Goal: Task Accomplishment & Management: Manage account settings

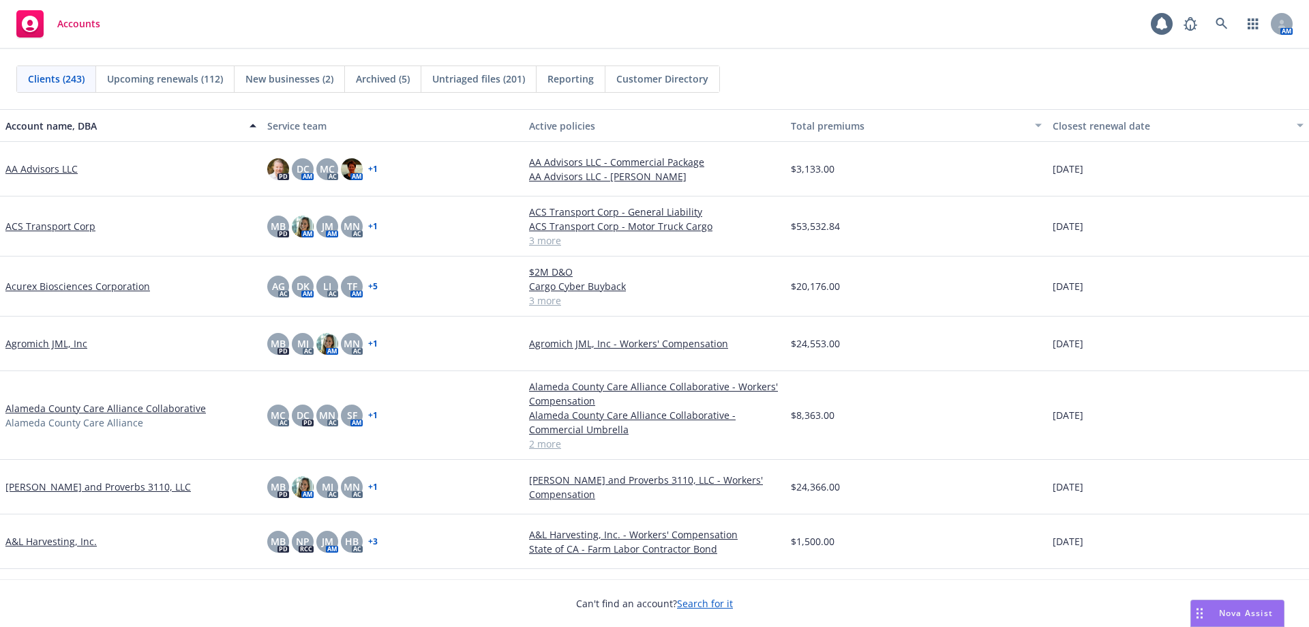
click at [494, 77] on span "Untriaged files (201)" at bounding box center [478, 79] width 93 height 14
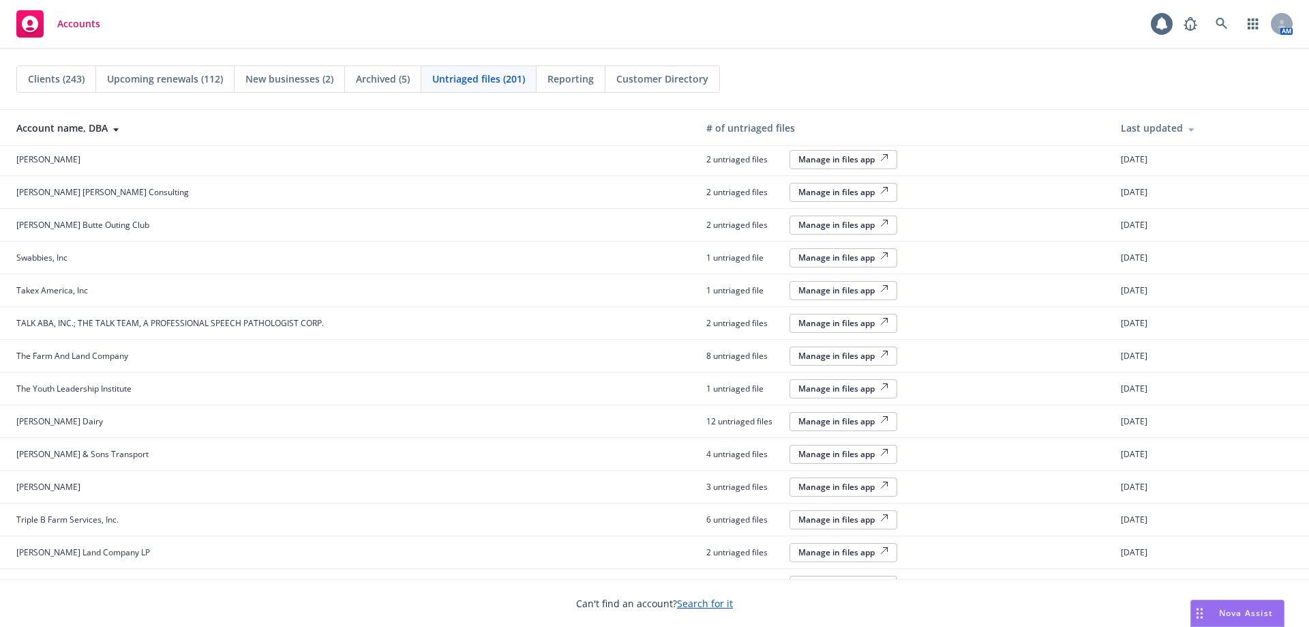
scroll to position [1792, 0]
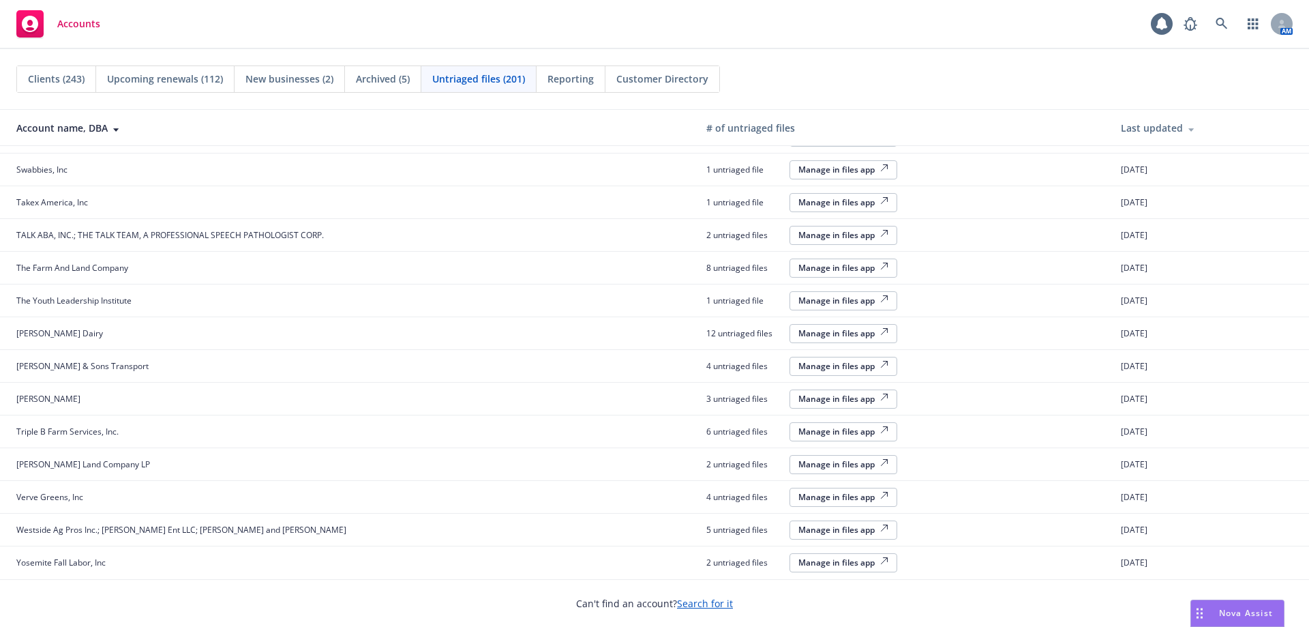
click at [808, 466] on div "Manage in files app" at bounding box center [843, 464] width 90 height 12
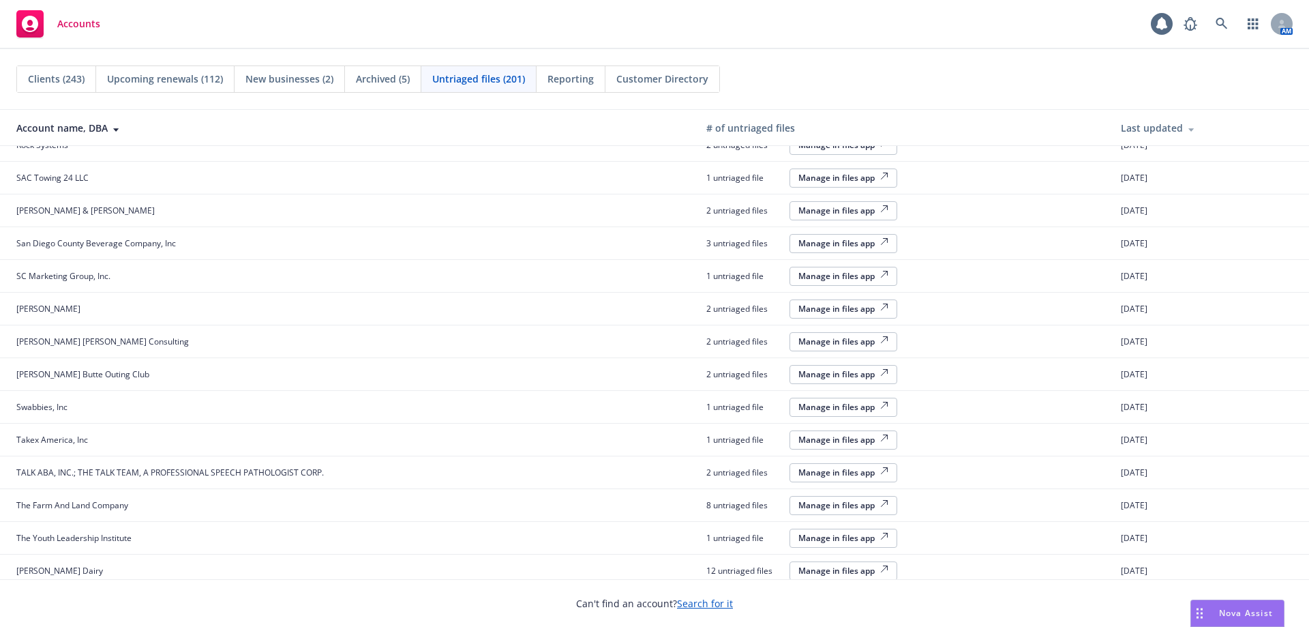
scroll to position [1656, 0]
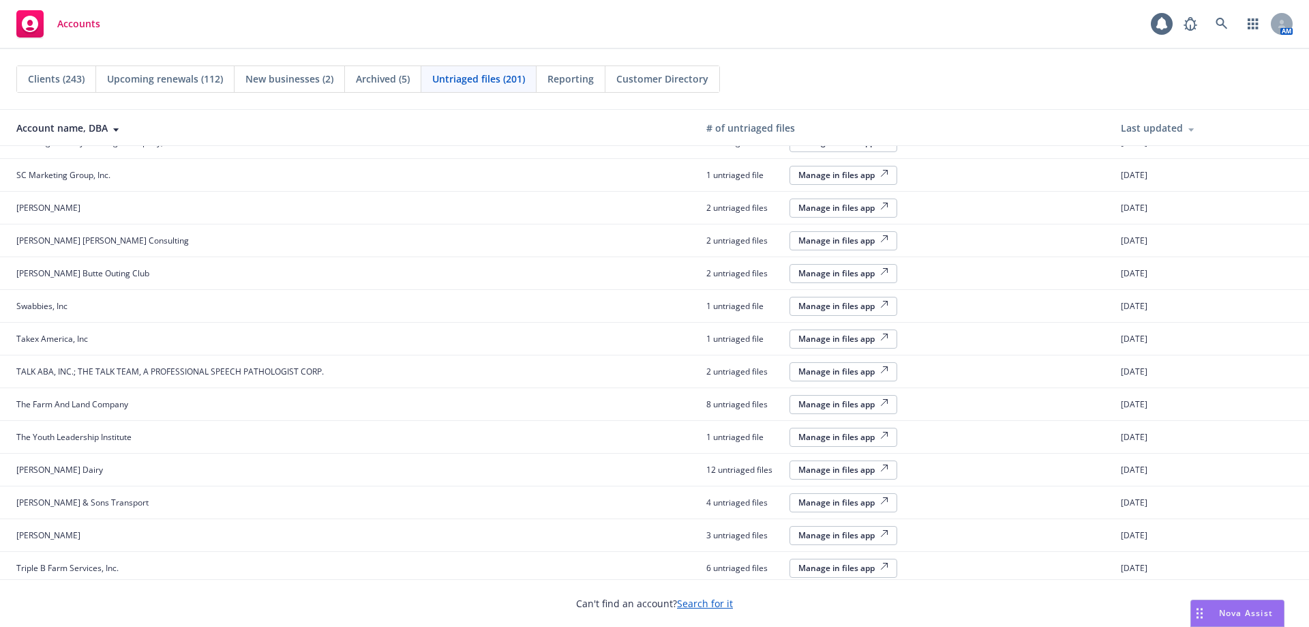
click at [798, 334] on div "Manage in files app" at bounding box center [843, 339] width 90 height 12
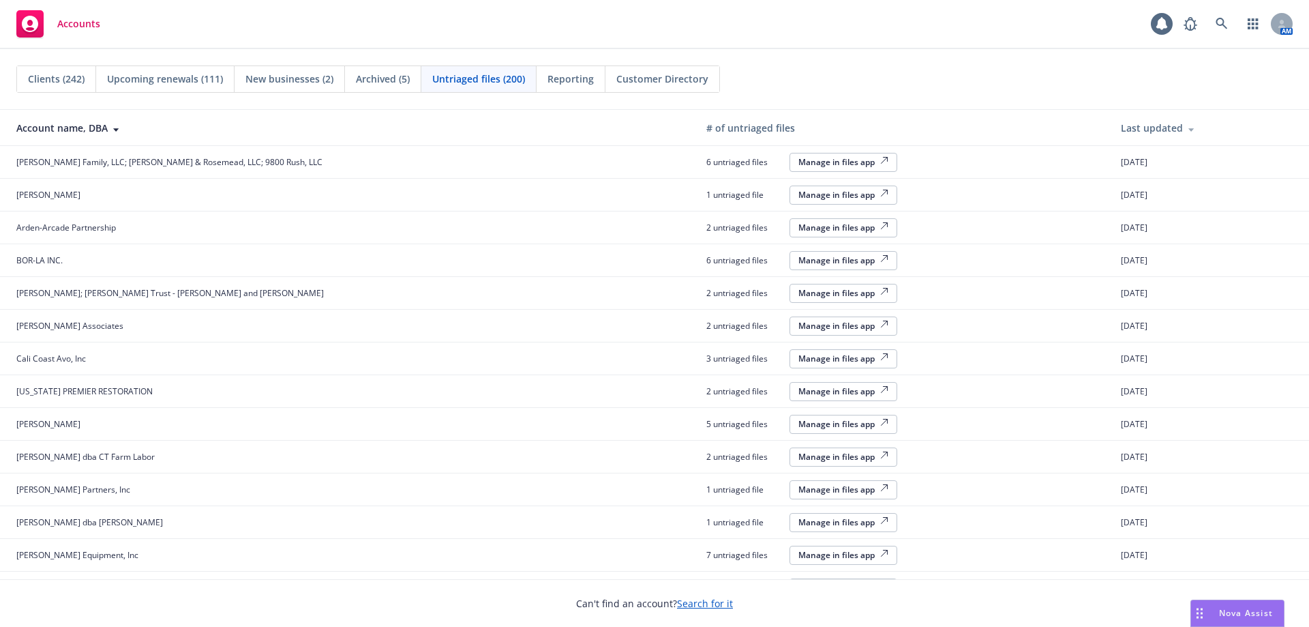
click at [798, 161] on div "Manage in files app" at bounding box center [843, 162] width 90 height 12
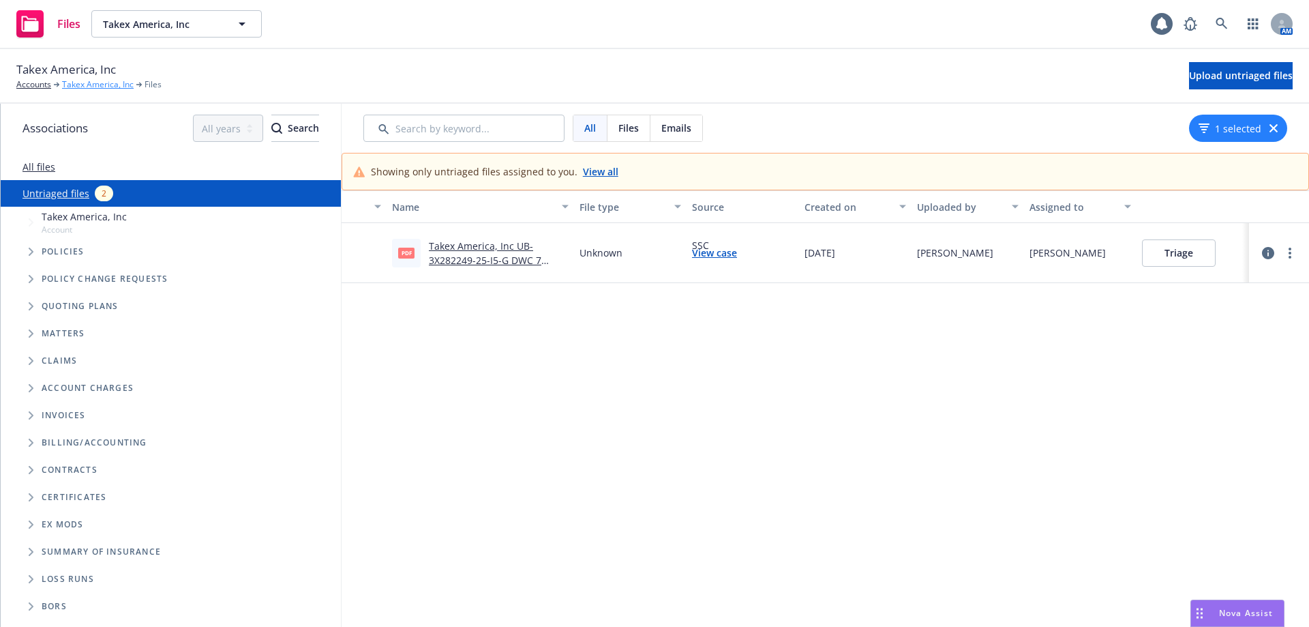
click at [97, 83] on link "Takex America, Inc" at bounding box center [98, 84] width 72 height 12
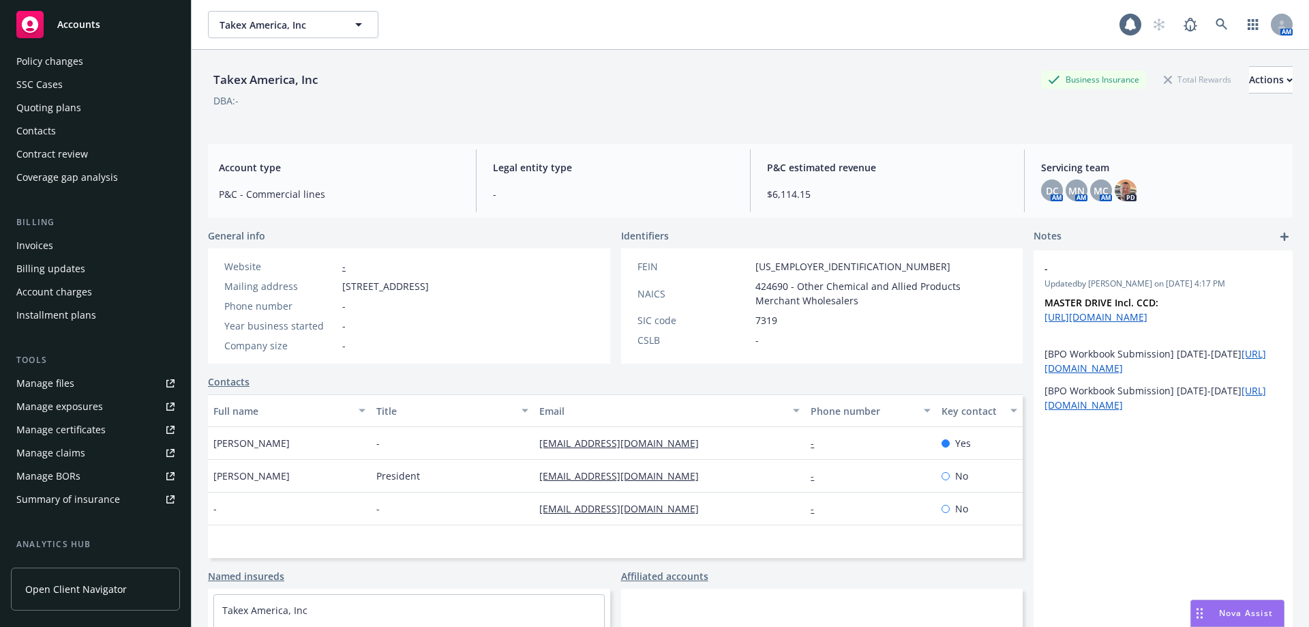
scroll to position [262, 0]
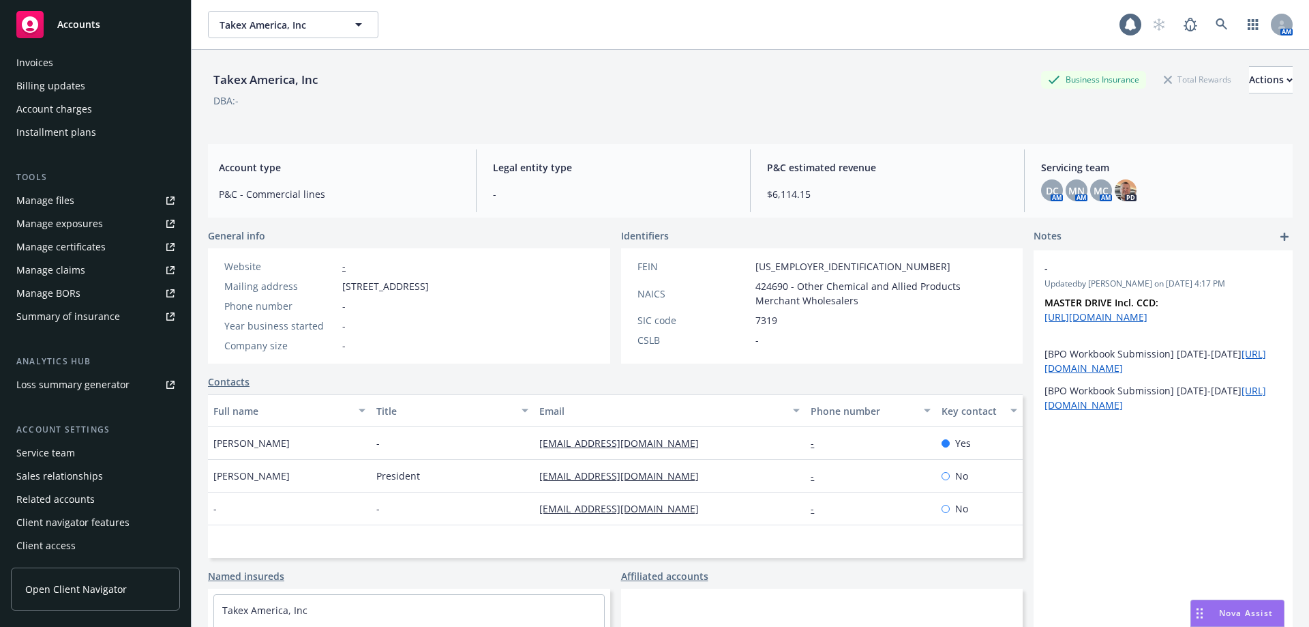
click at [64, 453] on div "Service team" at bounding box center [45, 453] width 59 height 22
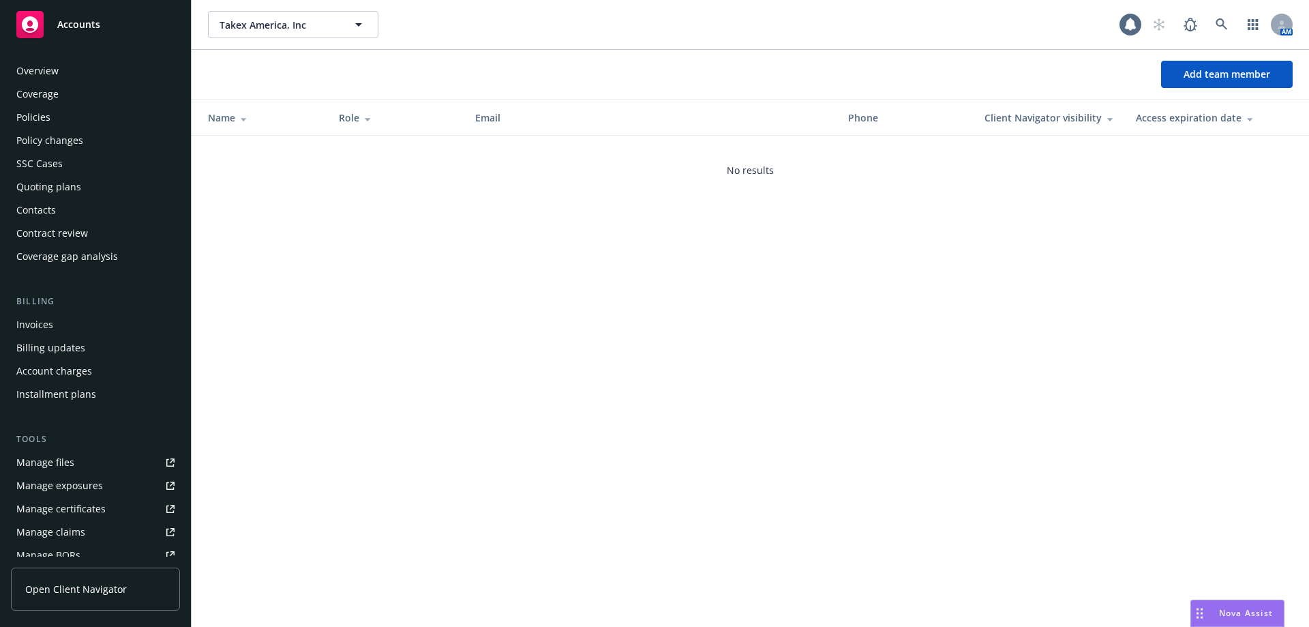
scroll to position [262, 0]
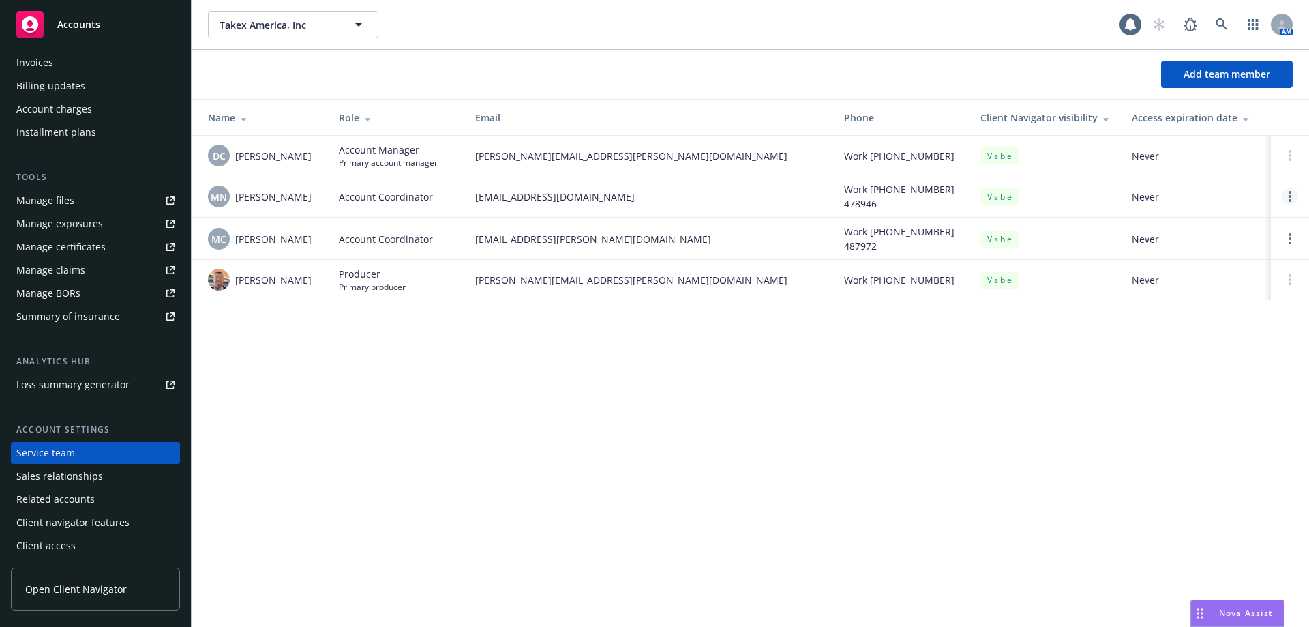
click at [1282, 197] on td at bounding box center [1290, 196] width 38 height 42
click at [1289, 200] on icon "Open options" at bounding box center [1290, 196] width 3 height 11
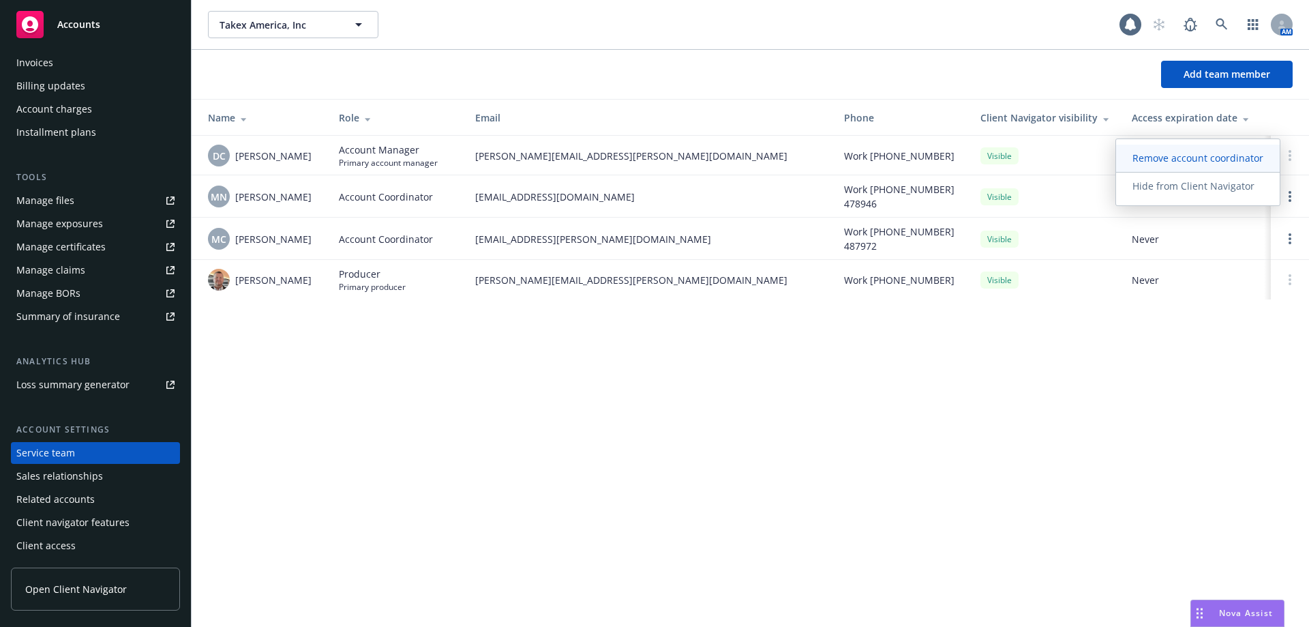
click at [1168, 155] on span "Remove account coordinator" at bounding box center [1198, 157] width 164 height 13
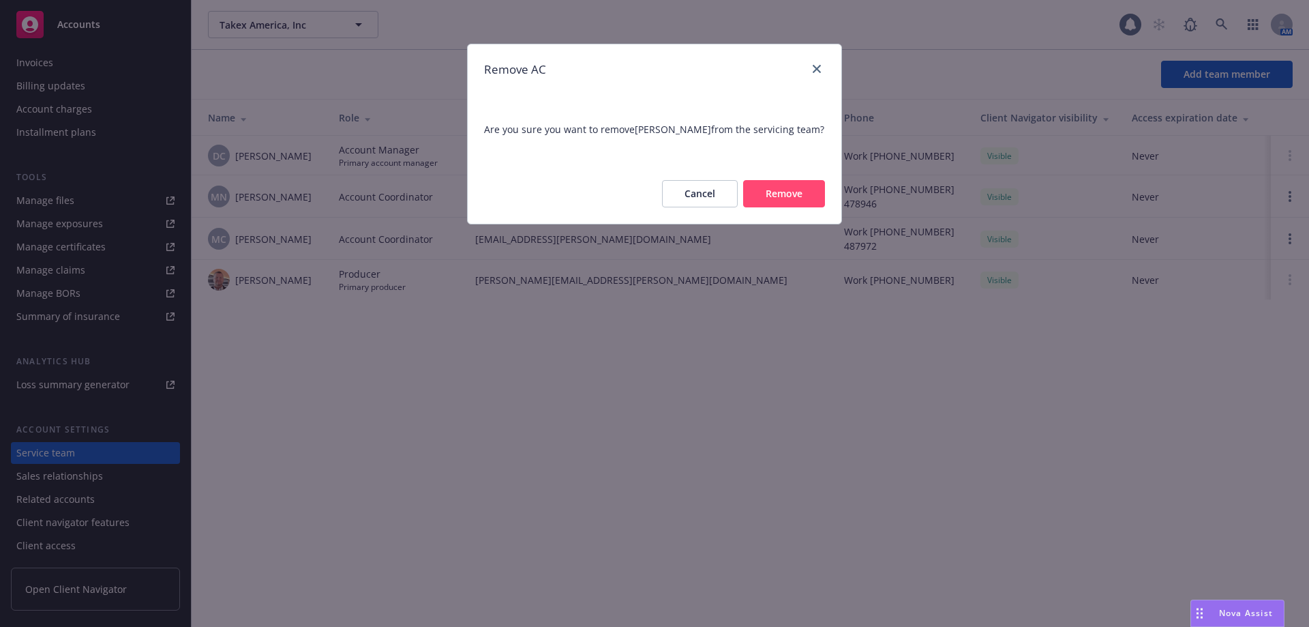
click at [773, 196] on button "Remove" at bounding box center [784, 193] width 82 height 27
click at [773, 195] on div "Cancel Remove" at bounding box center [743, 193] width 163 height 27
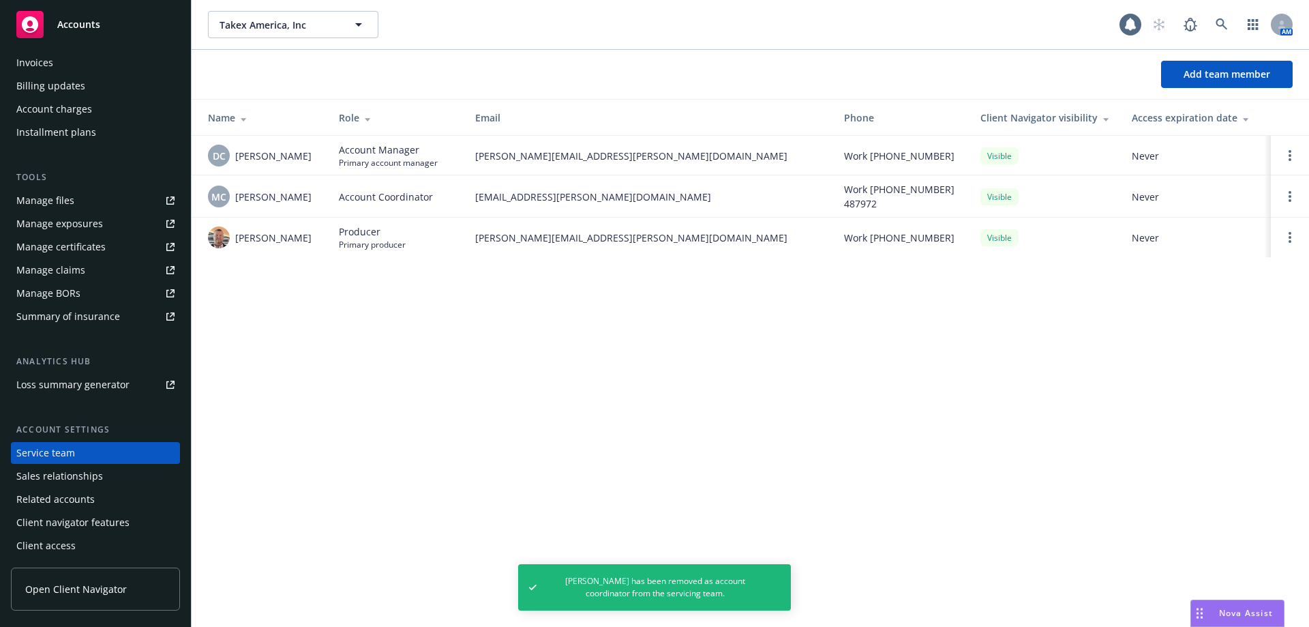
click at [313, 332] on div "Takex America, Inc Takex America, Inc 1 AM Add team member Name Role Email Phon…" at bounding box center [750, 313] width 1117 height 627
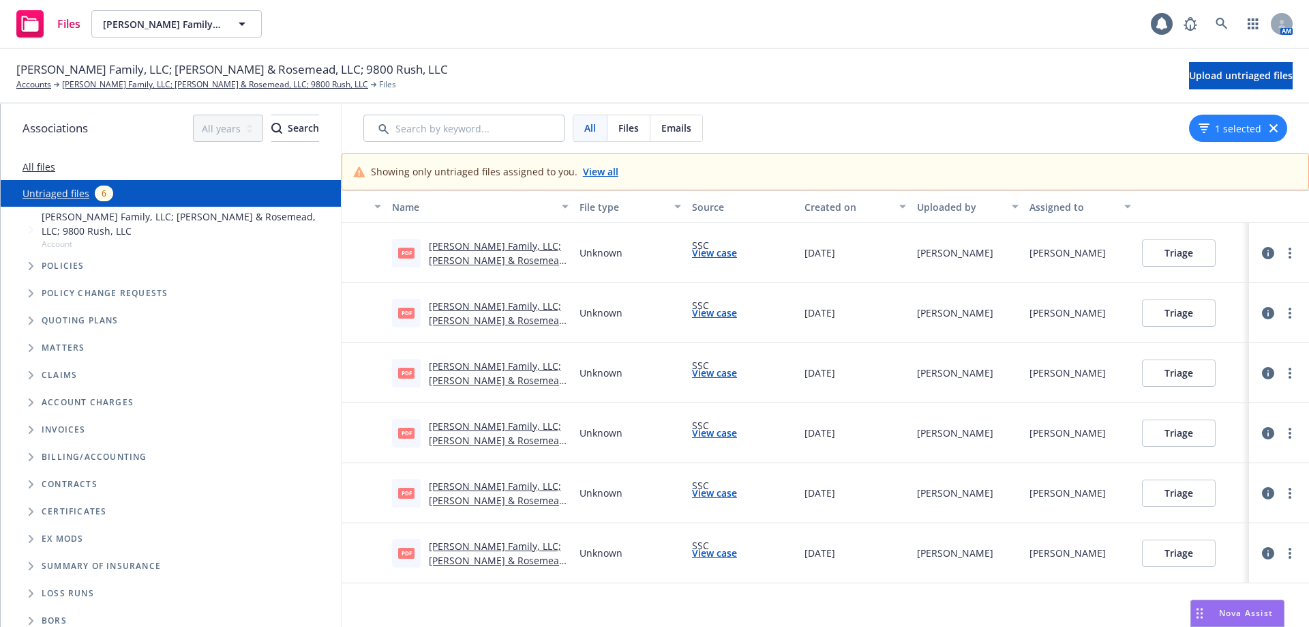
click at [477, 262] on link "Andruss Family, LLC; Garvey & Rosemead, LLC; 9800 Rush, LLC Policy Change 2025 …" at bounding box center [498, 267] width 139 height 56
click at [1154, 252] on button "Triage" at bounding box center [1179, 252] width 74 height 27
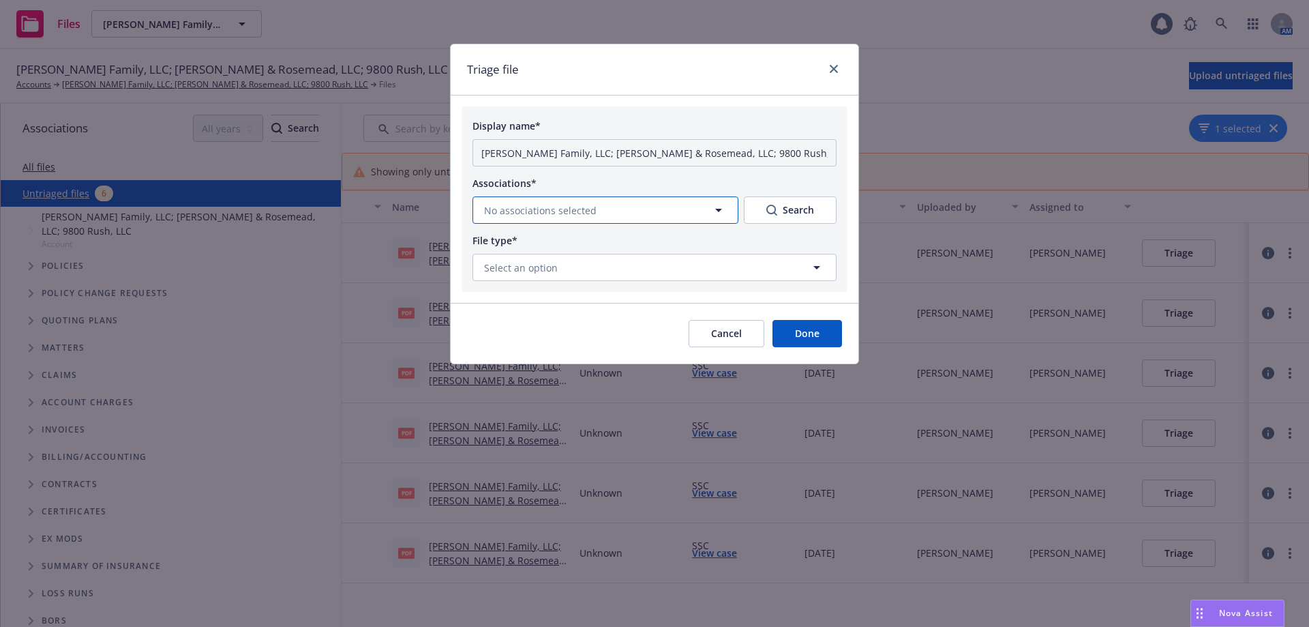
click at [592, 213] on button "No associations selected" at bounding box center [605, 209] width 266 height 27
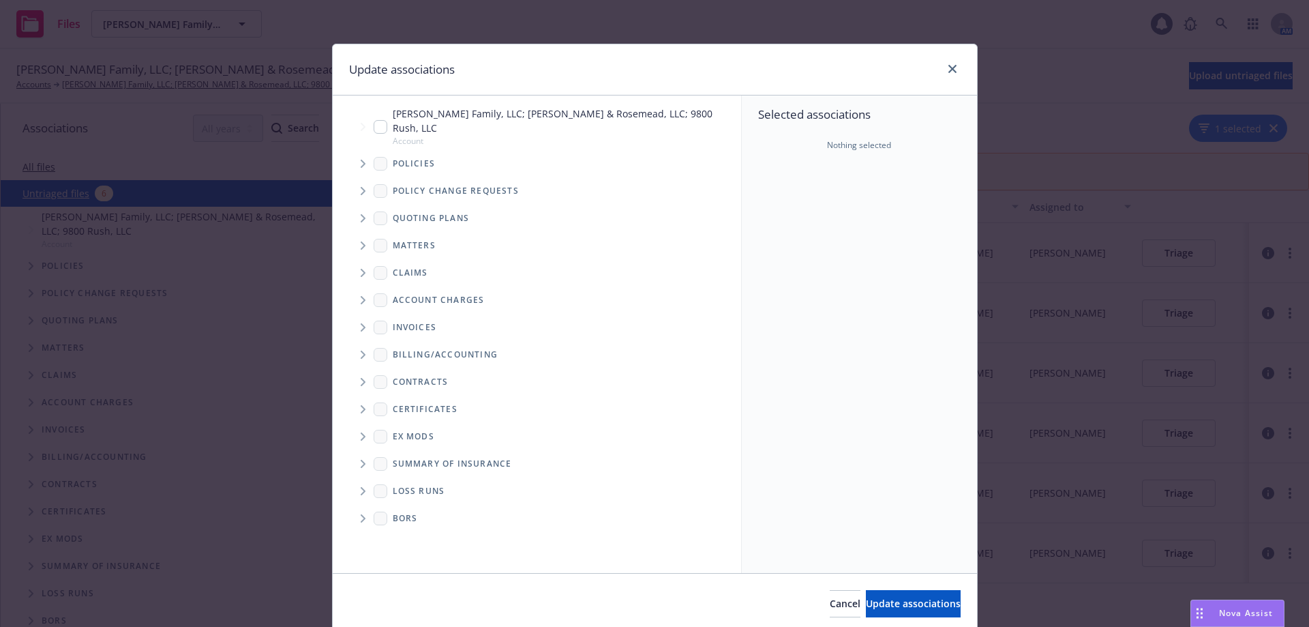
click at [361, 187] on icon "Tree Example" at bounding box center [363, 191] width 5 height 8
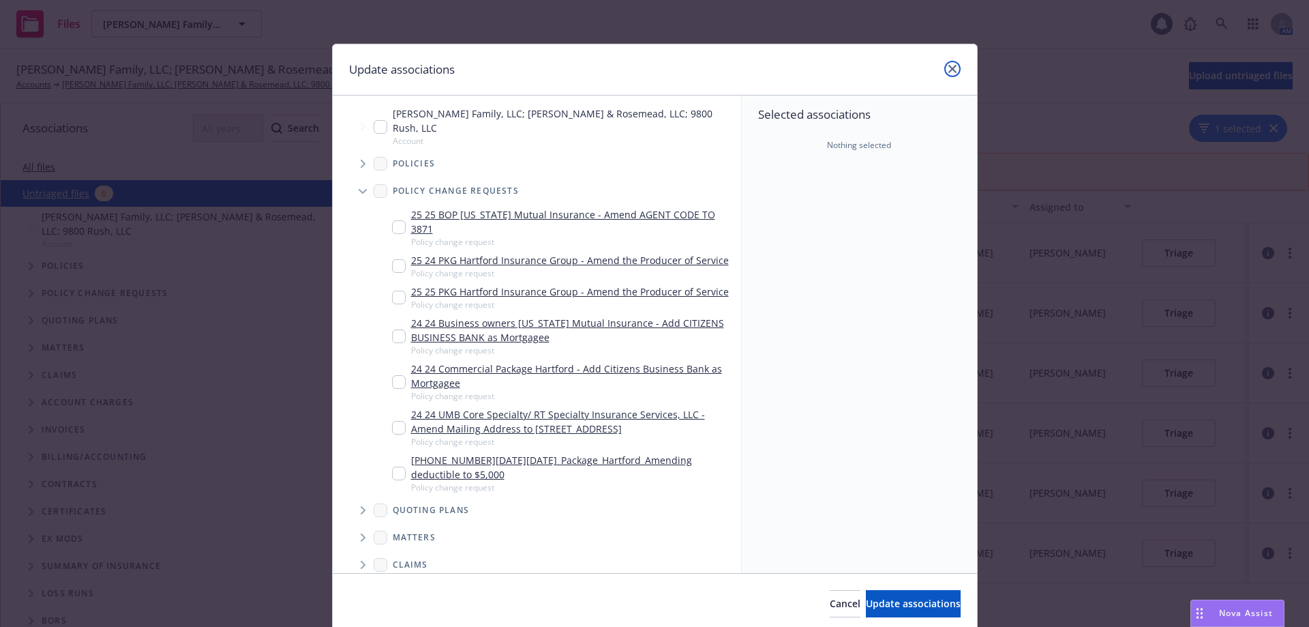
click at [948, 71] on icon "close" at bounding box center [952, 69] width 8 height 8
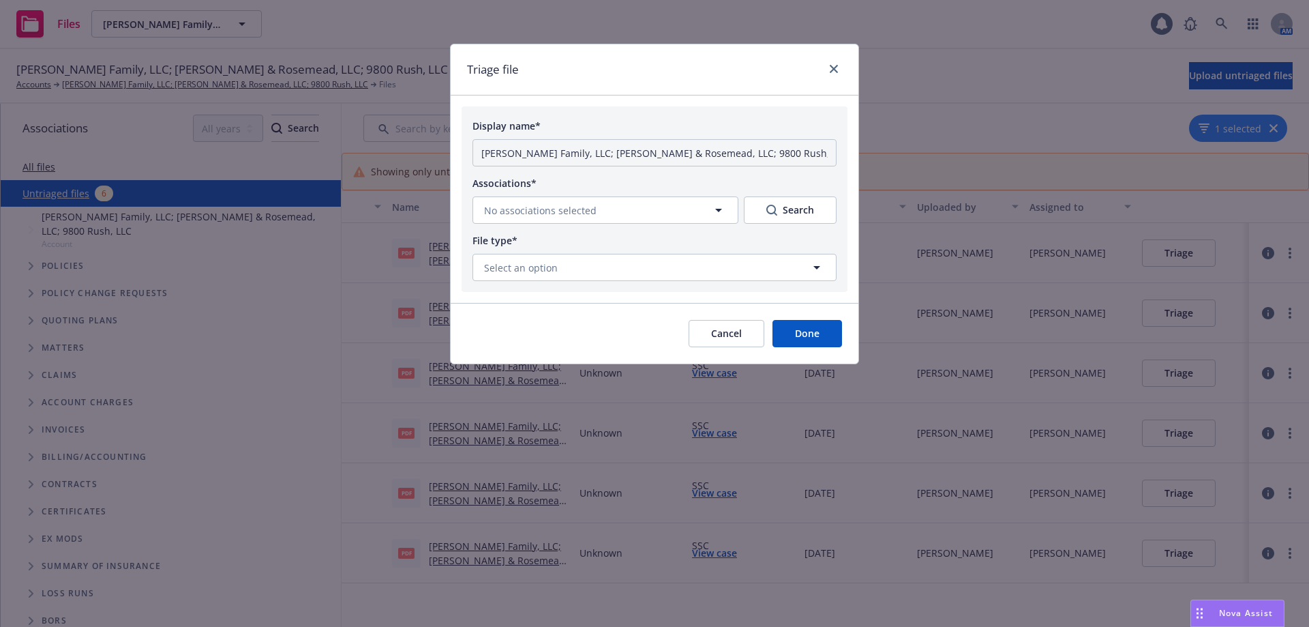
click at [723, 337] on button "Cancel" at bounding box center [727, 333] width 76 height 27
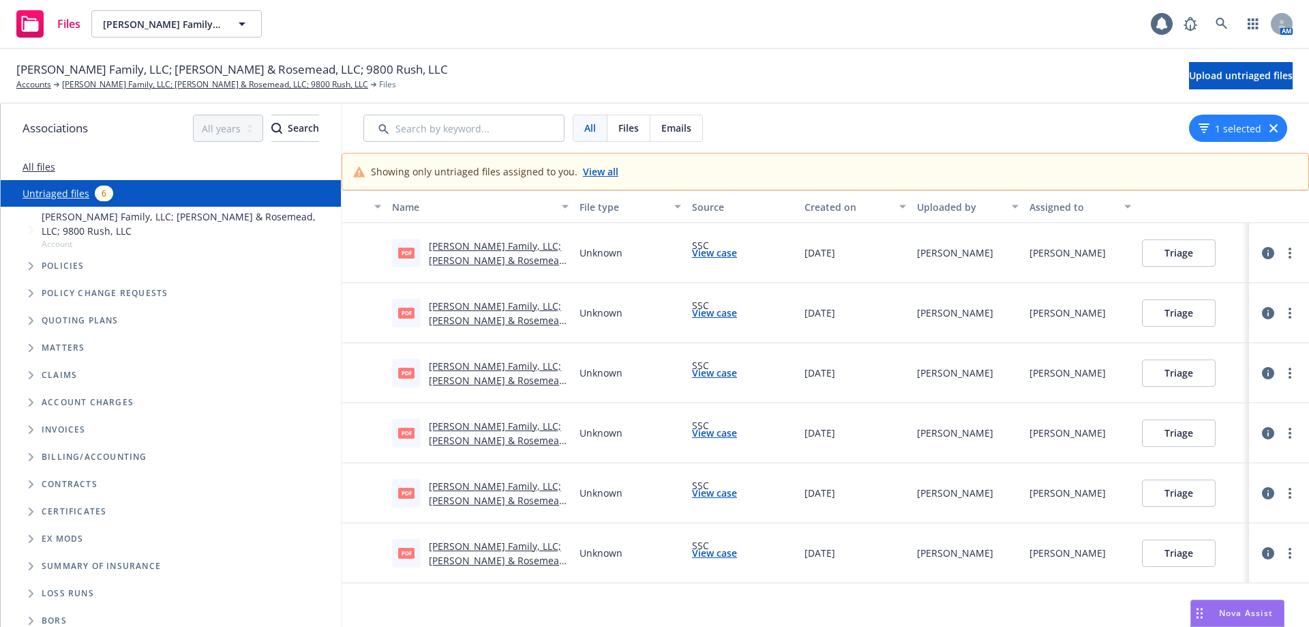
click at [460, 262] on link "Andruss Family, LLC; Garvey & Rosemead, LLC; 9800 Rush, LLC Policy Change 2025 …" at bounding box center [498, 267] width 139 height 56
click at [1152, 240] on button "Triage" at bounding box center [1179, 252] width 74 height 27
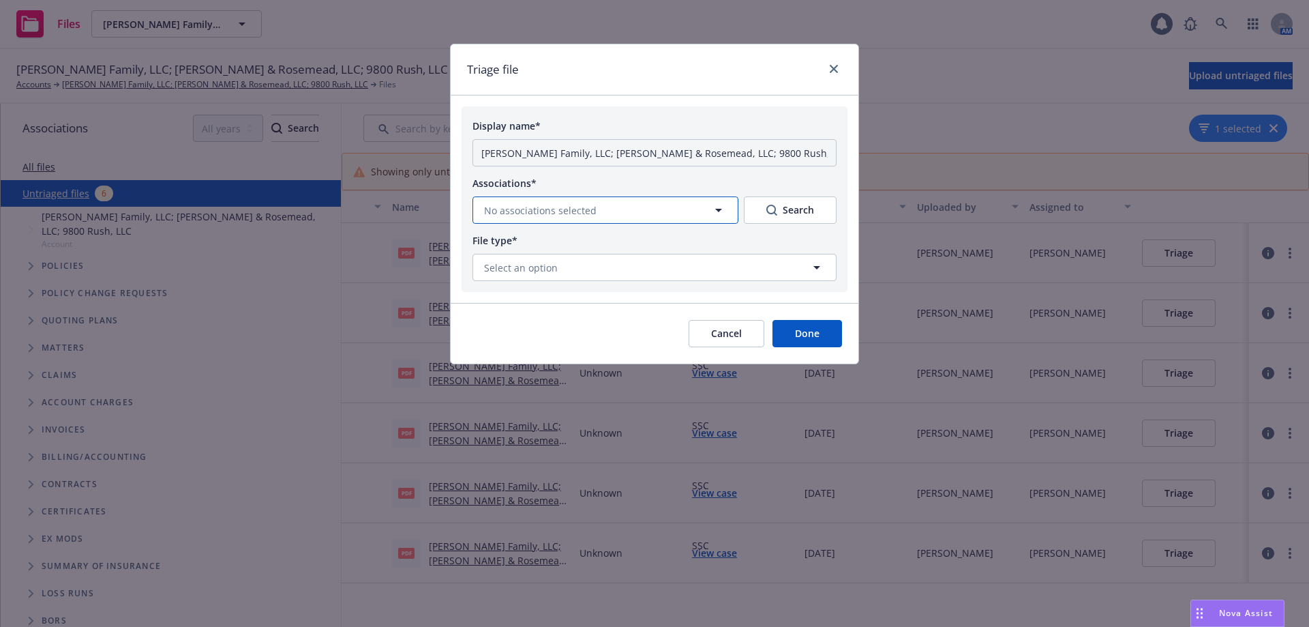
click at [553, 217] on button "No associations selected" at bounding box center [605, 209] width 266 height 27
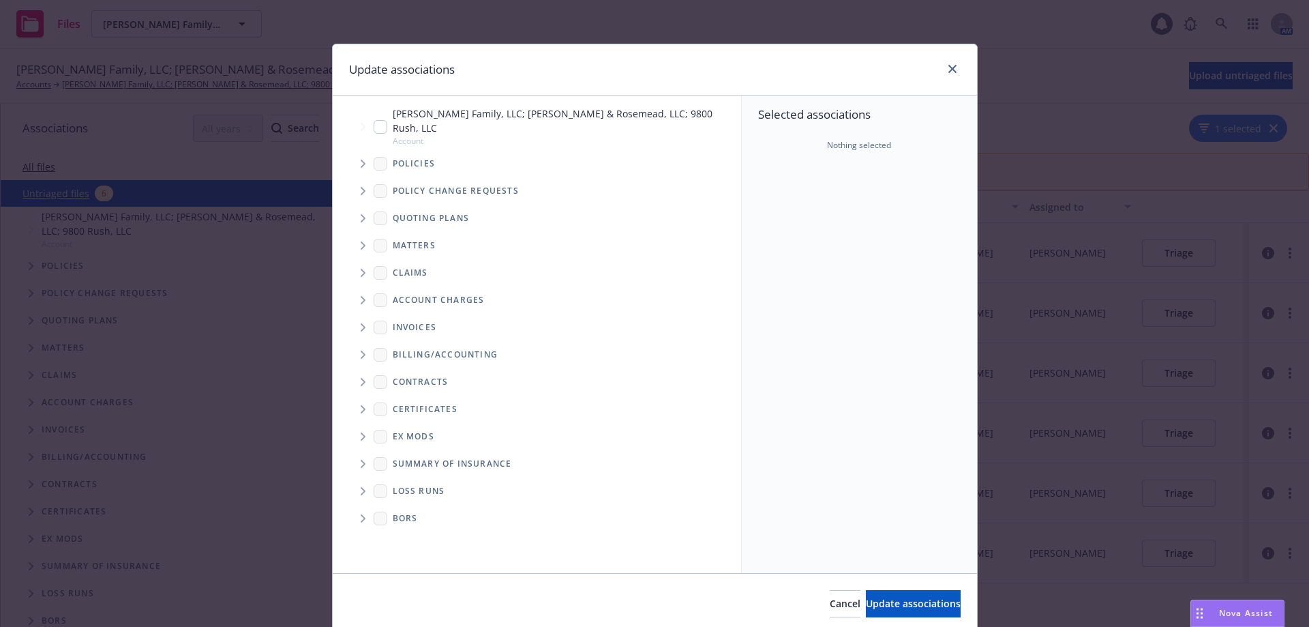
click at [361, 187] on icon "Tree Example" at bounding box center [363, 191] width 5 height 8
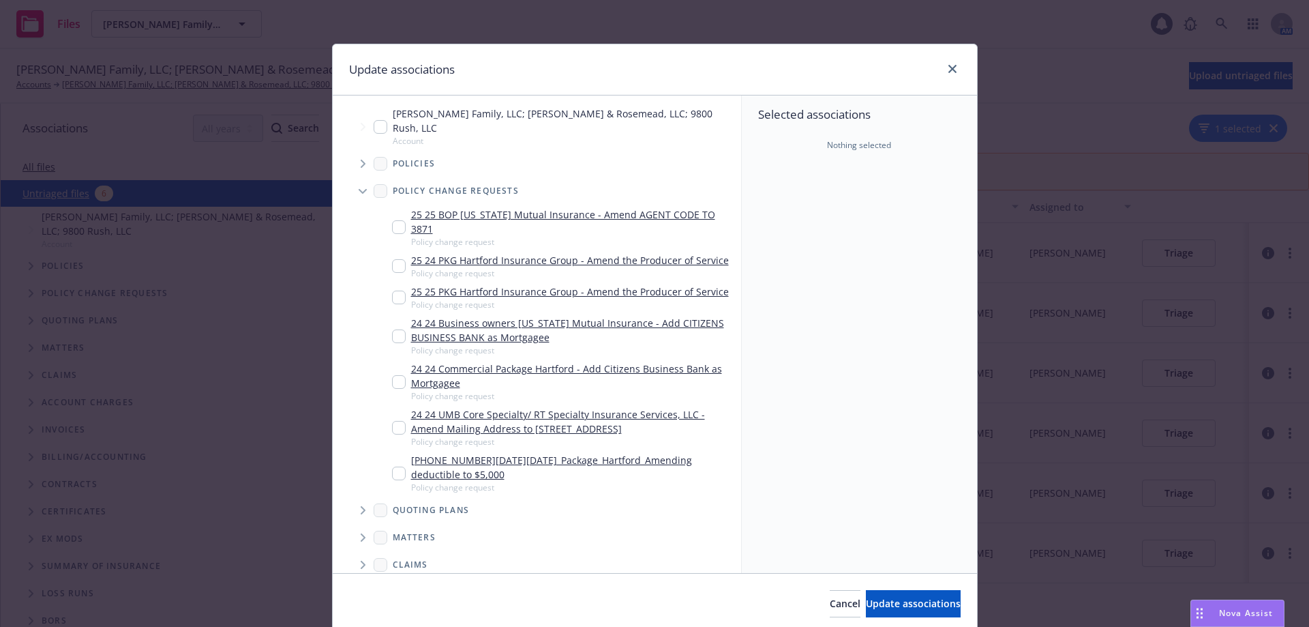
click at [398, 220] on input "Tree Example" at bounding box center [399, 227] width 14 height 14
checkbox input "true"
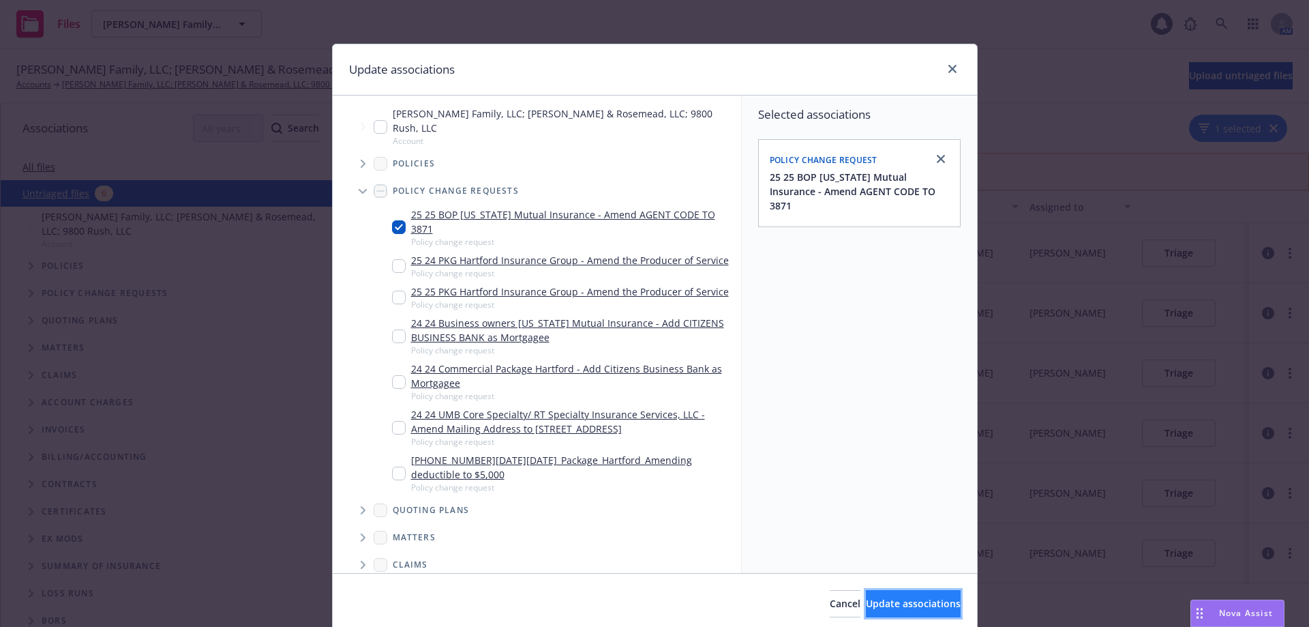
click at [875, 609] on span "Update associations" at bounding box center [913, 603] width 95 height 13
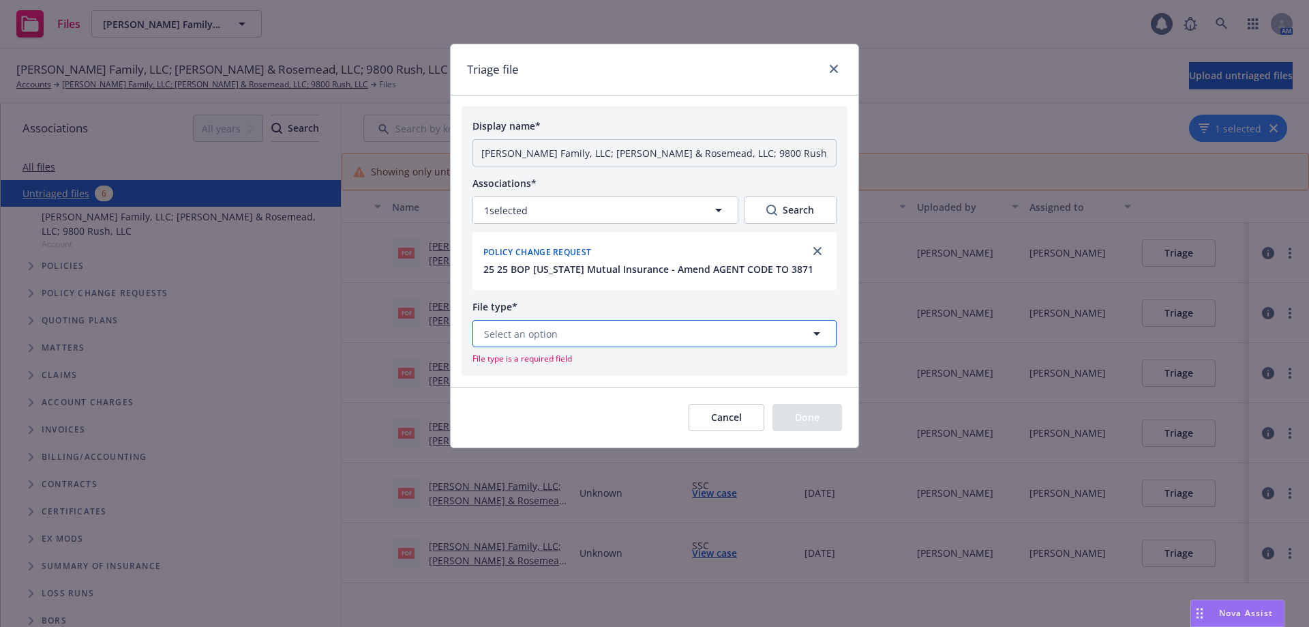
click at [531, 341] on button "Select an option" at bounding box center [654, 333] width 364 height 27
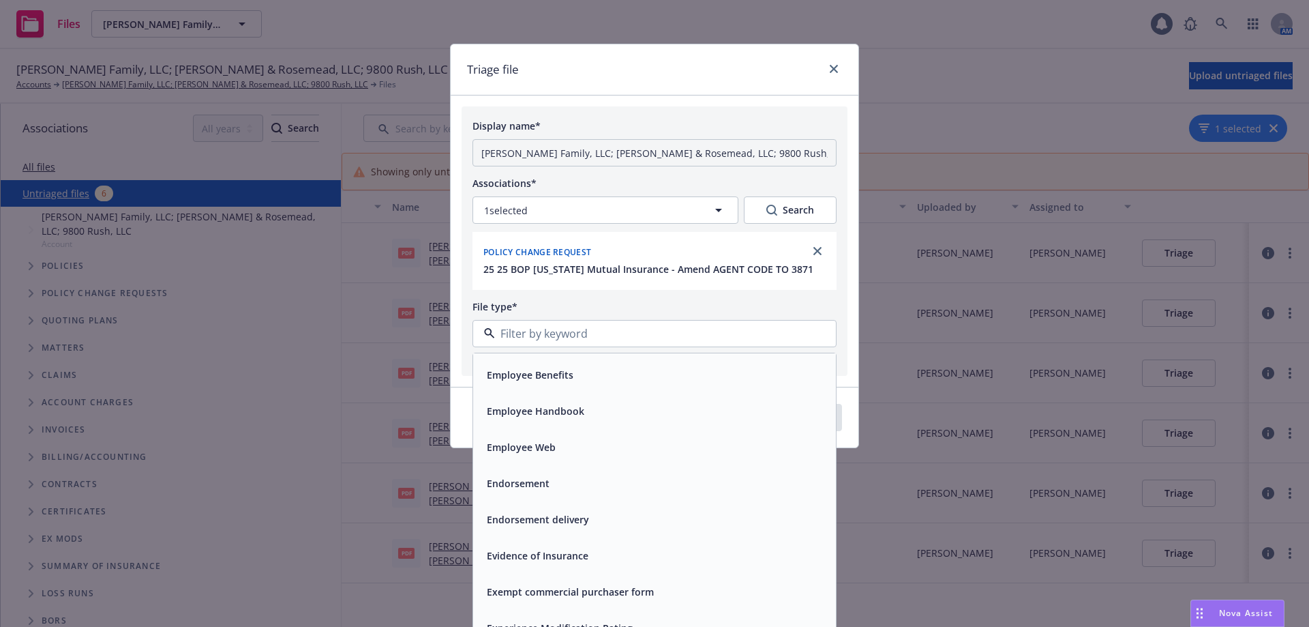
scroll to position [2250, 0]
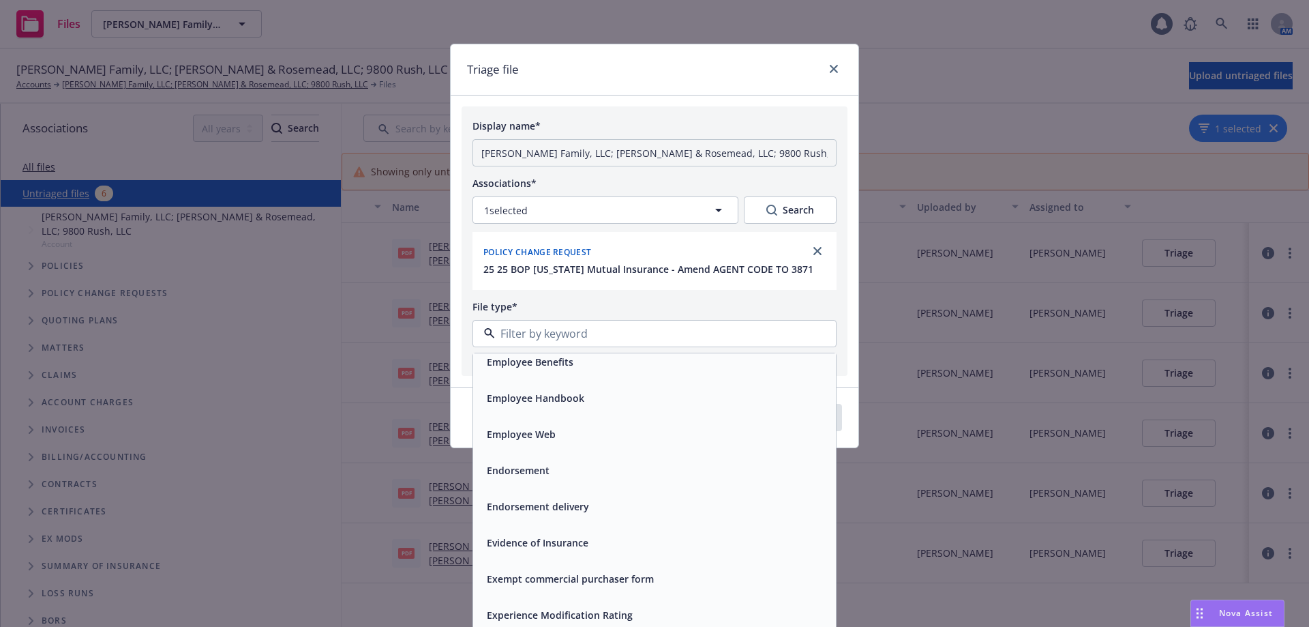
click at [558, 466] on div "Endorsement" at bounding box center [654, 470] width 346 height 20
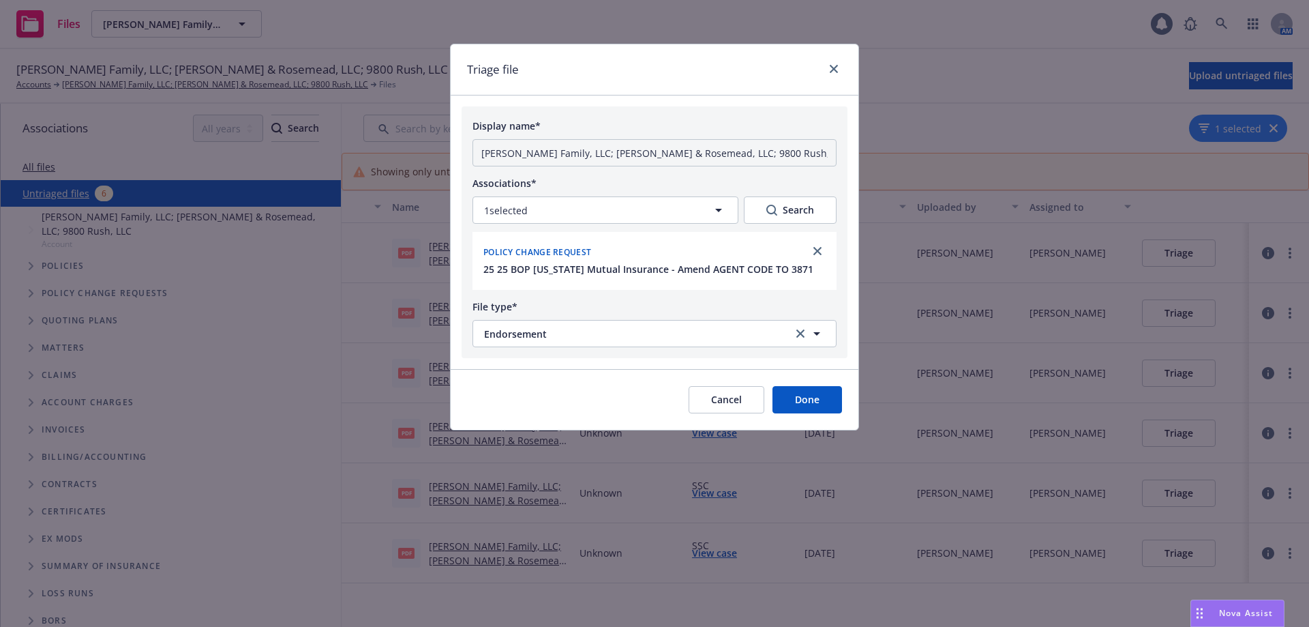
click at [813, 413] on button "Done" at bounding box center [807, 399] width 70 height 27
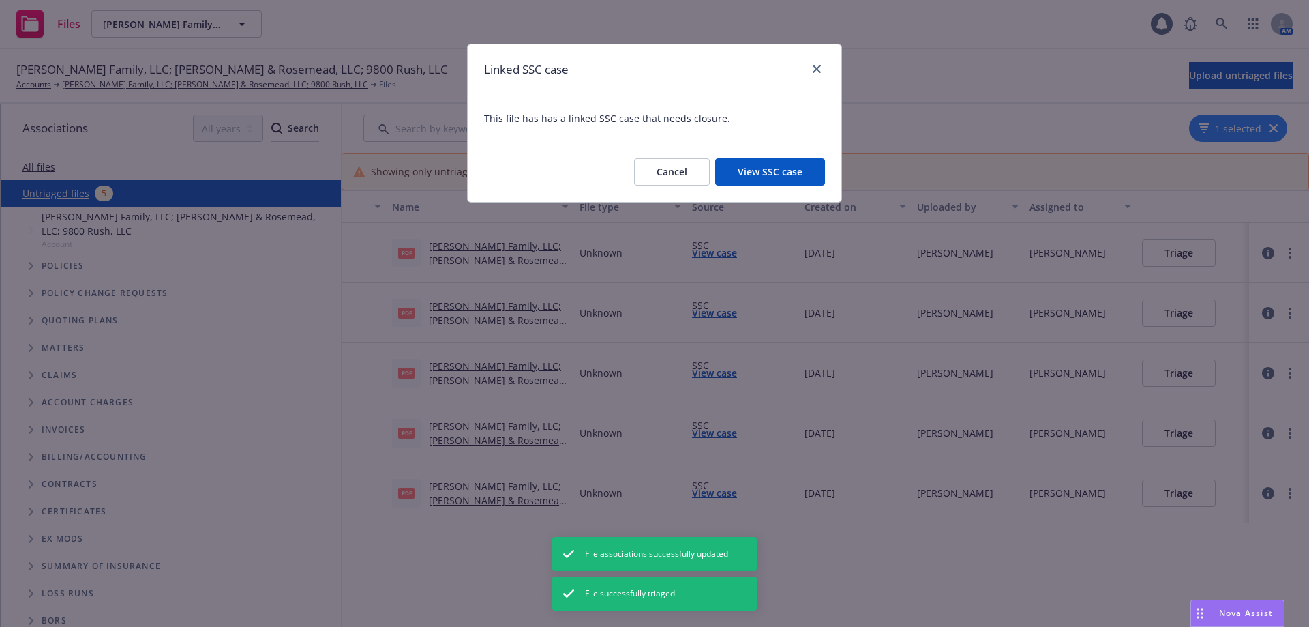
click at [787, 175] on button "View SSC case" at bounding box center [770, 171] width 110 height 27
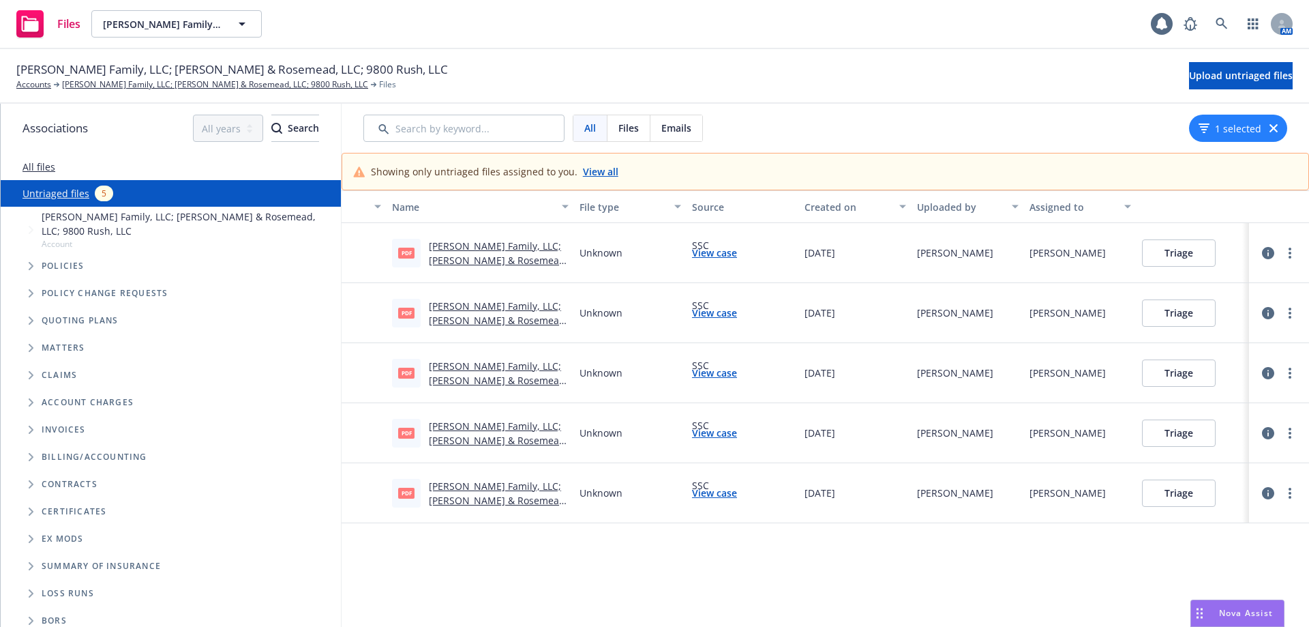
click at [451, 259] on link "Andruss Family, LLC; Garvey & Rosemead, LLC; 9800 Rush, LLC BSP357981 Broker of…" at bounding box center [498, 274] width 139 height 70
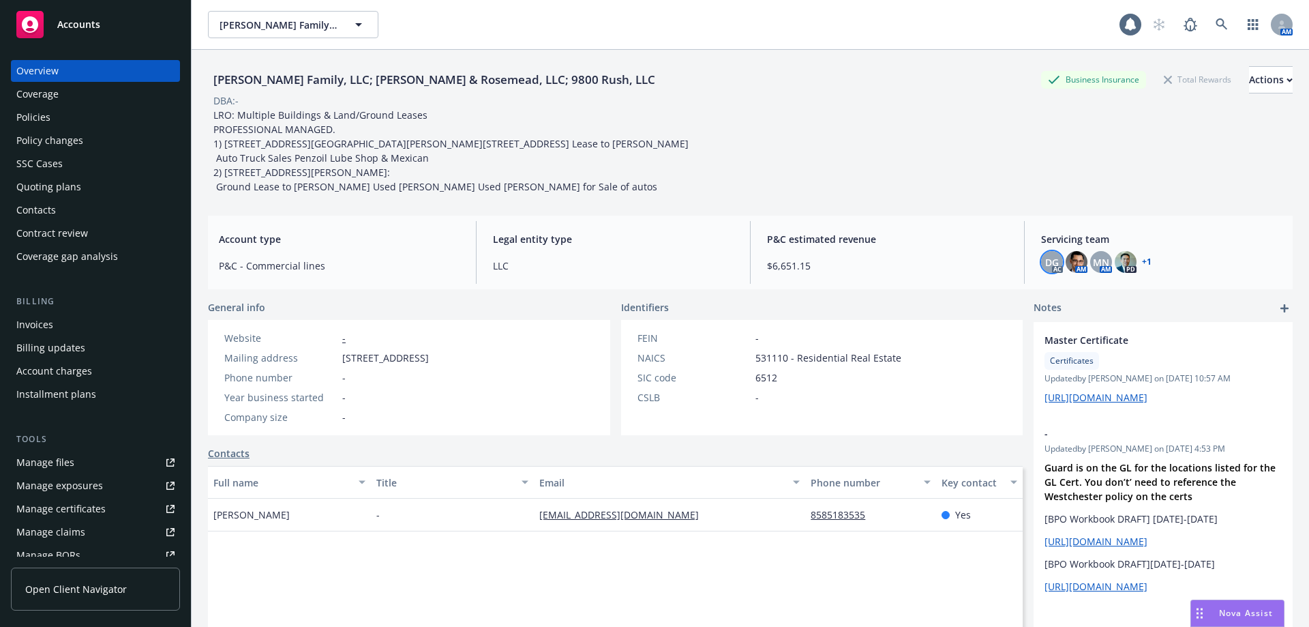
click at [1046, 269] on span "DG" at bounding box center [1052, 262] width 14 height 14
drag, startPoint x: 978, startPoint y: 206, endPoint x: 1058, endPoint y: 245, distance: 89.0
click at [978, 194] on div "[PERSON_NAME] Family, LLC; [PERSON_NAME] & Rosemead, LLC; 9800 Rush, LLC Busine…" at bounding box center [750, 129] width 1085 height 127
click at [1142, 266] on link "+ 1" at bounding box center [1147, 262] width 10 height 8
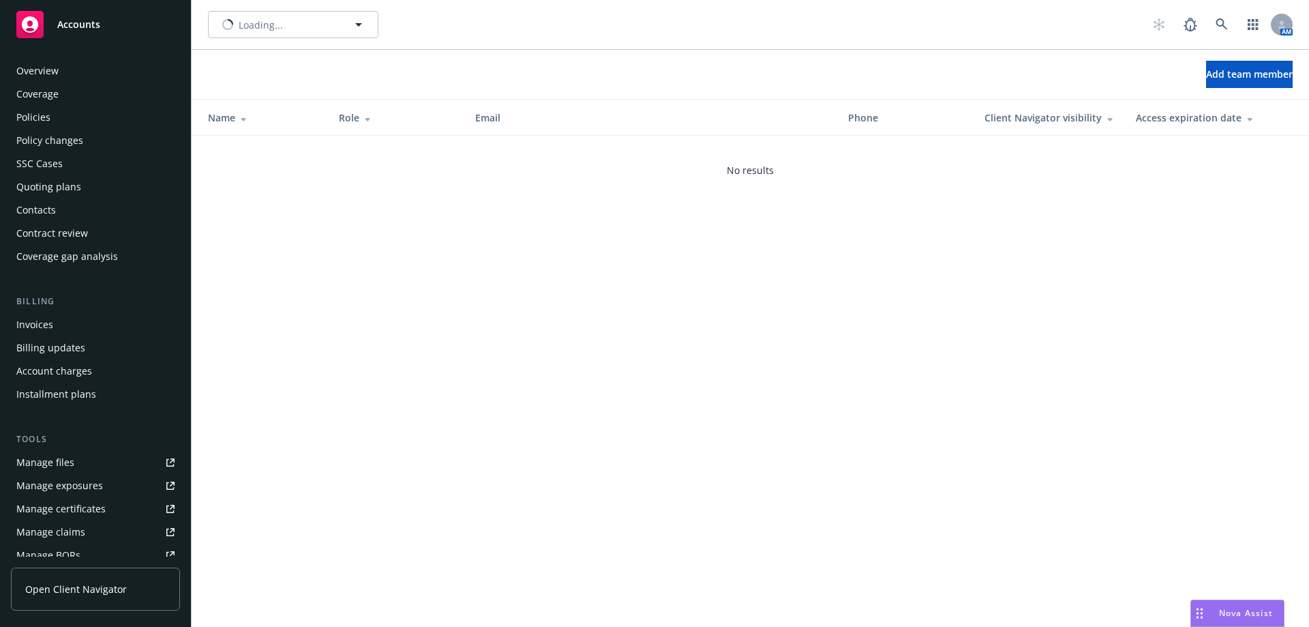
scroll to position [262, 0]
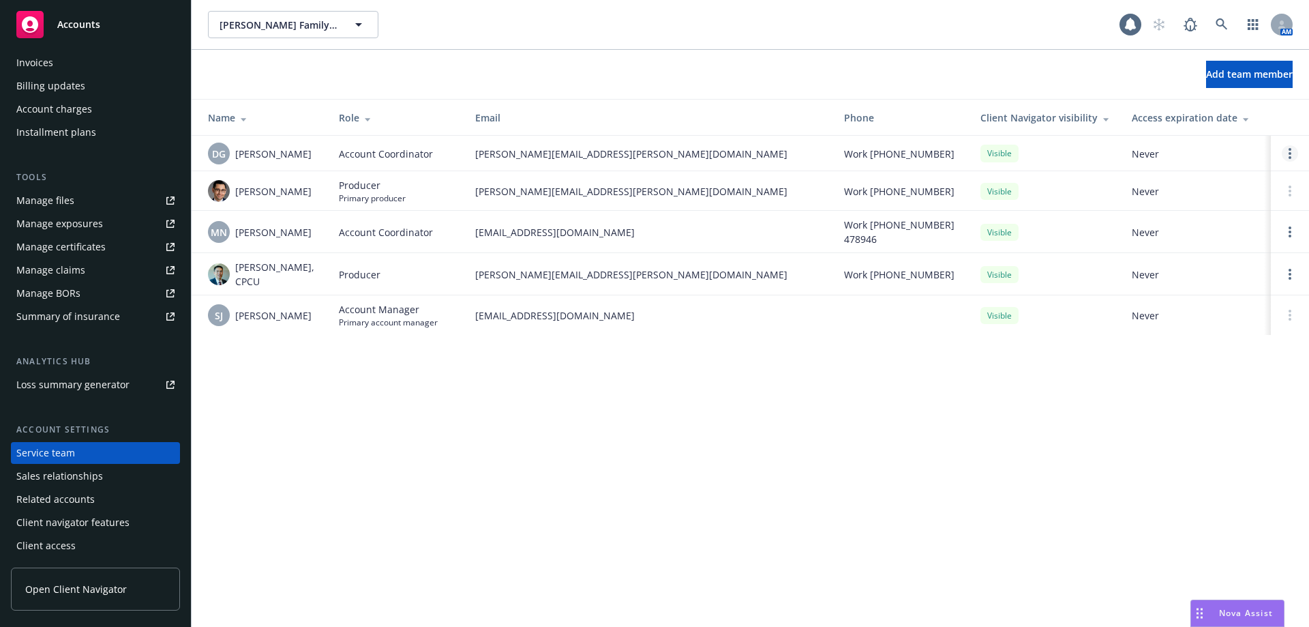
click at [1287, 152] on link "Open options" at bounding box center [1290, 153] width 16 height 16
click at [1188, 116] on span "Remove account coordinator" at bounding box center [1198, 114] width 164 height 13
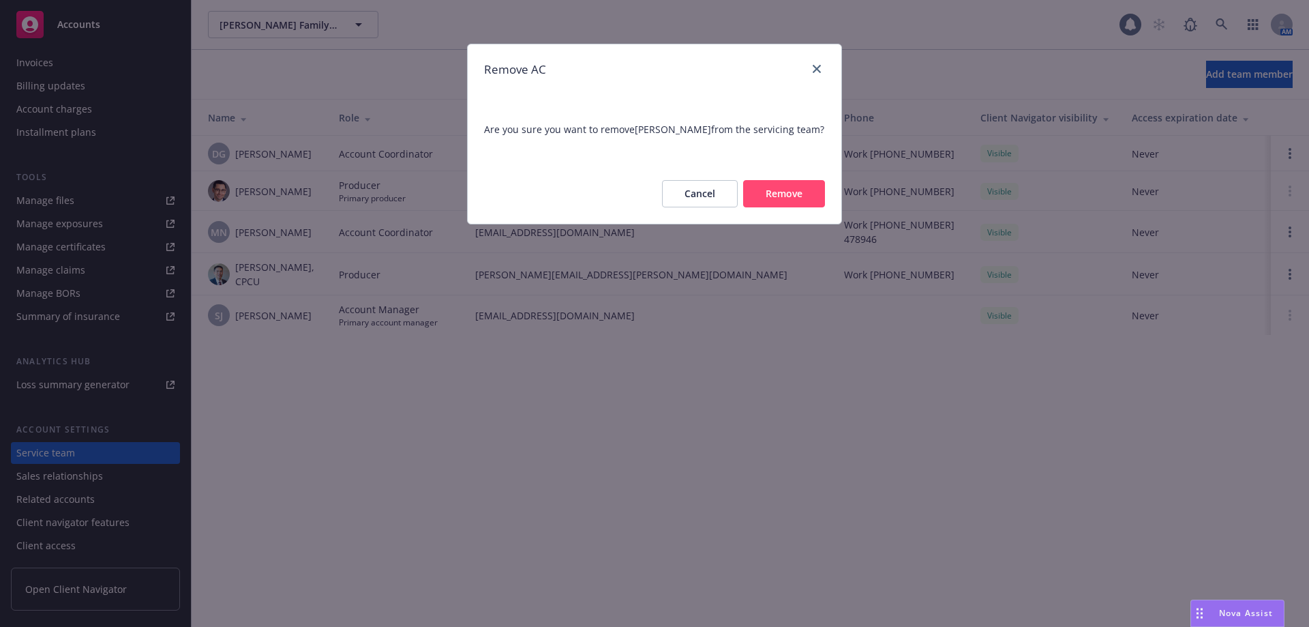
click at [775, 192] on button "Remove" at bounding box center [784, 193] width 82 height 27
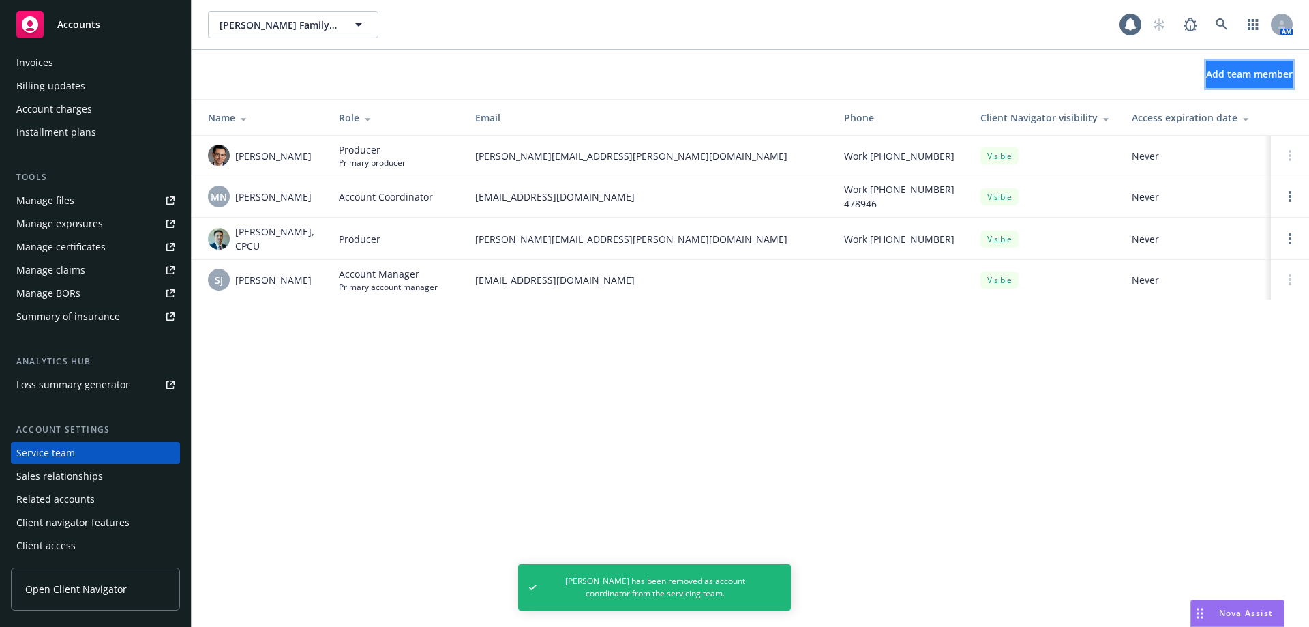
click at [1206, 79] on span "Add team member" at bounding box center [1249, 73] width 87 height 13
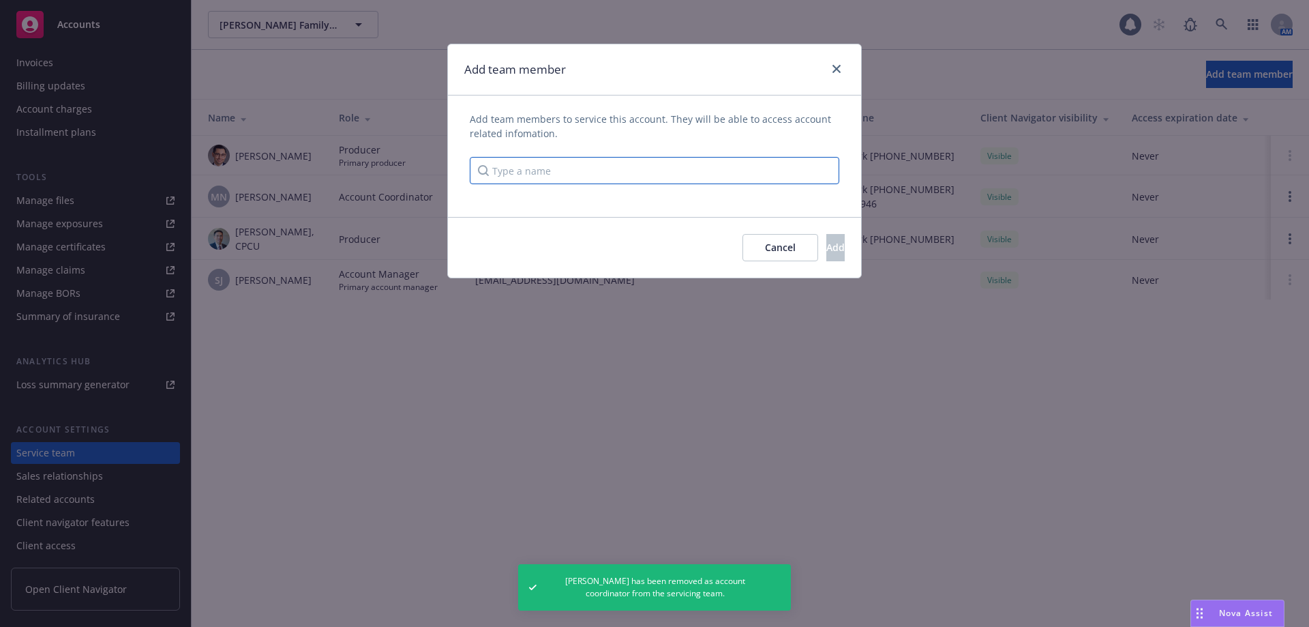
click at [532, 171] on input "Type a name" at bounding box center [655, 170] width 370 height 27
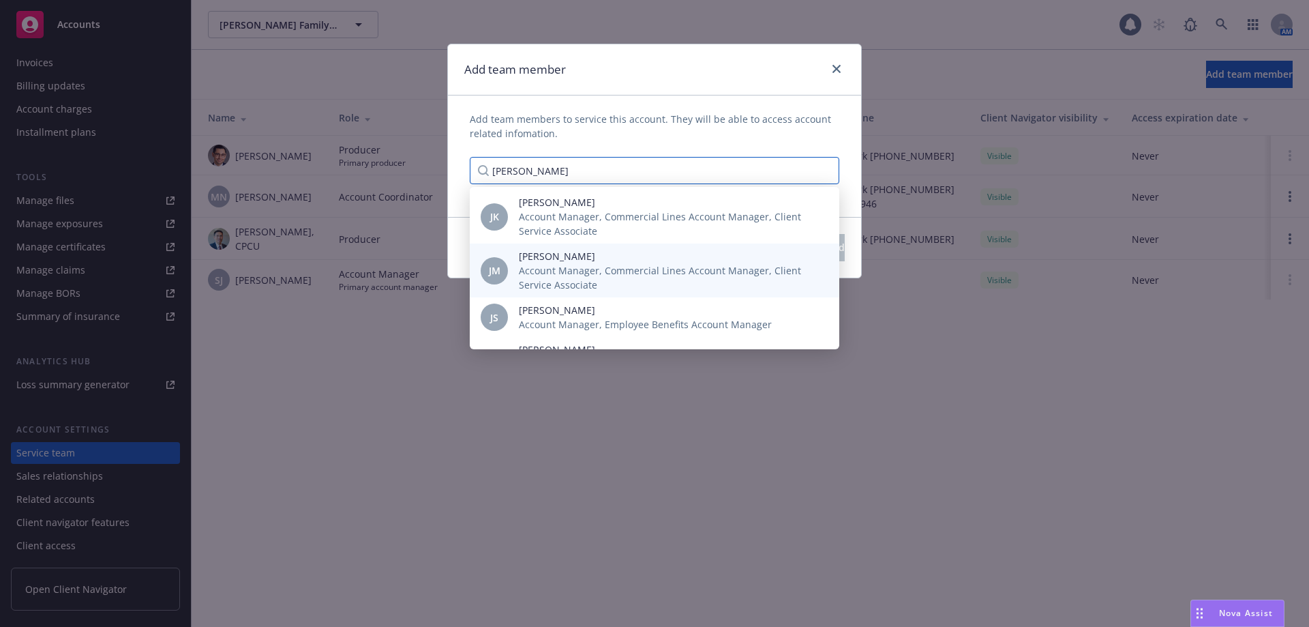
type input "[PERSON_NAME]"
click at [600, 258] on span "[PERSON_NAME]" at bounding box center [668, 256] width 299 height 14
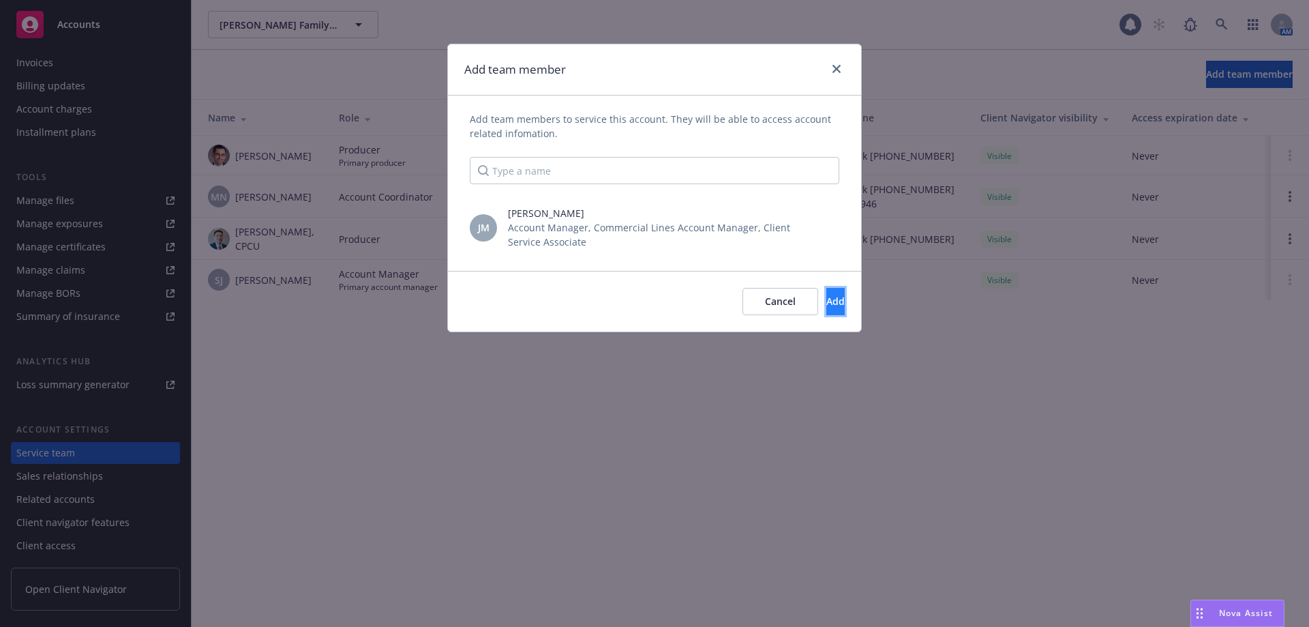
click at [826, 303] on span "Add" at bounding box center [835, 301] width 18 height 13
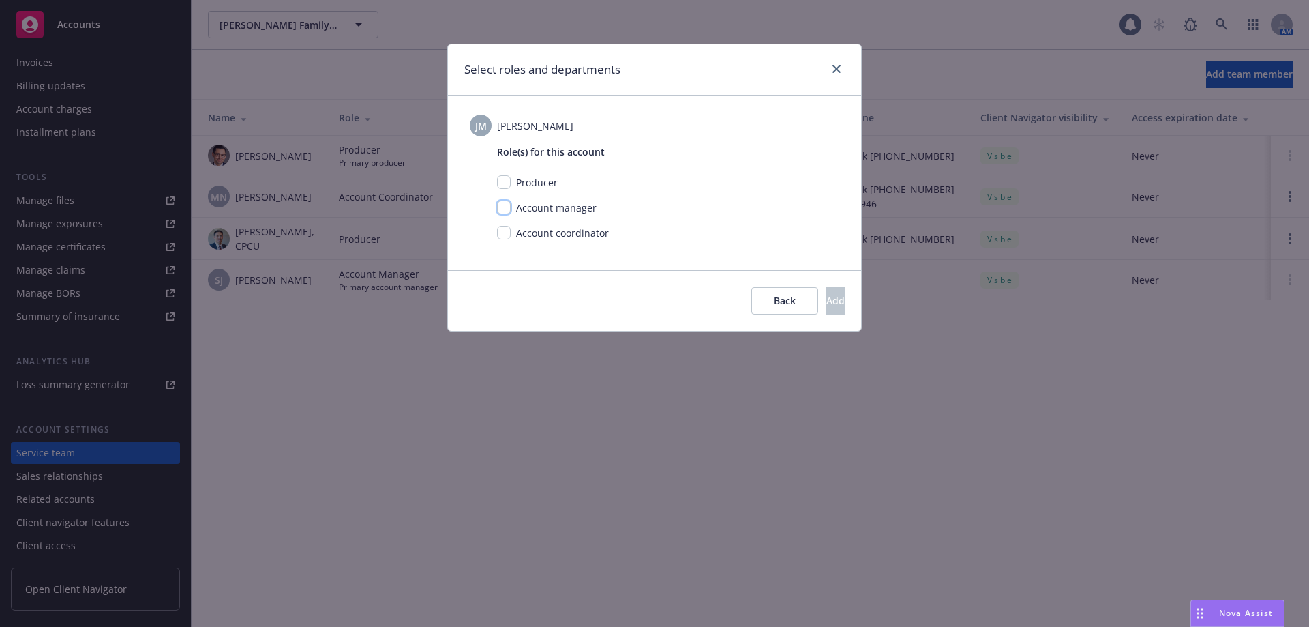
click at [507, 208] on input "checkbox" at bounding box center [504, 207] width 14 height 14
checkbox input "true"
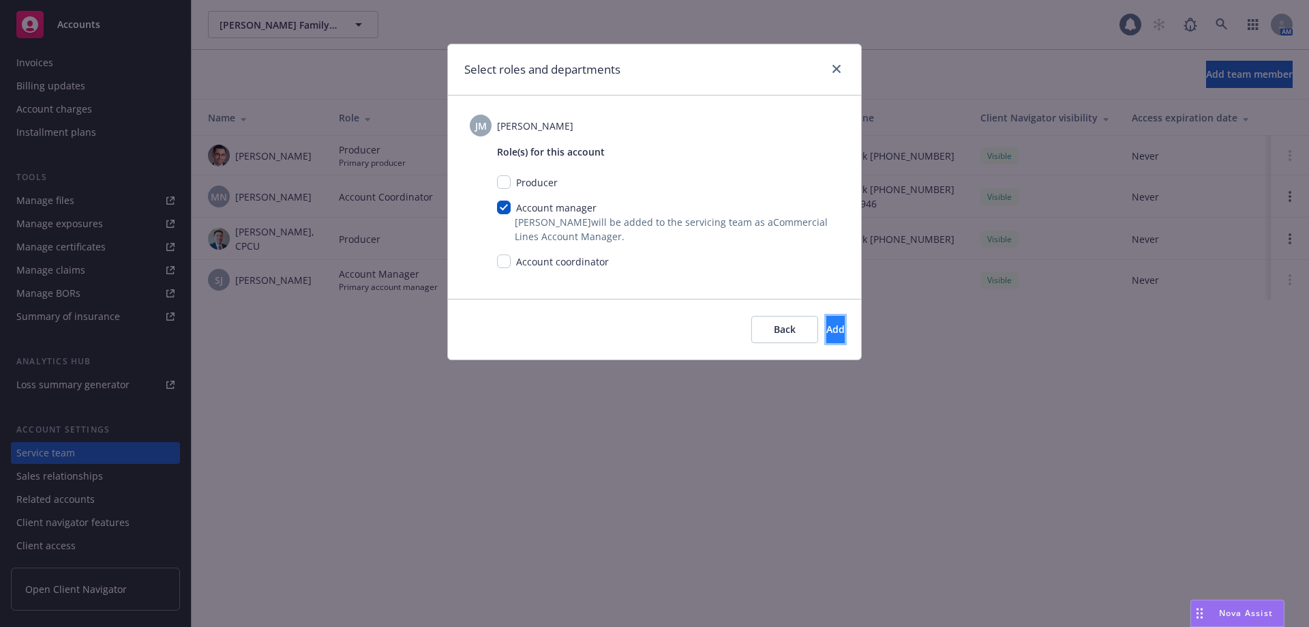
click at [826, 322] on button "Add" at bounding box center [835, 329] width 18 height 27
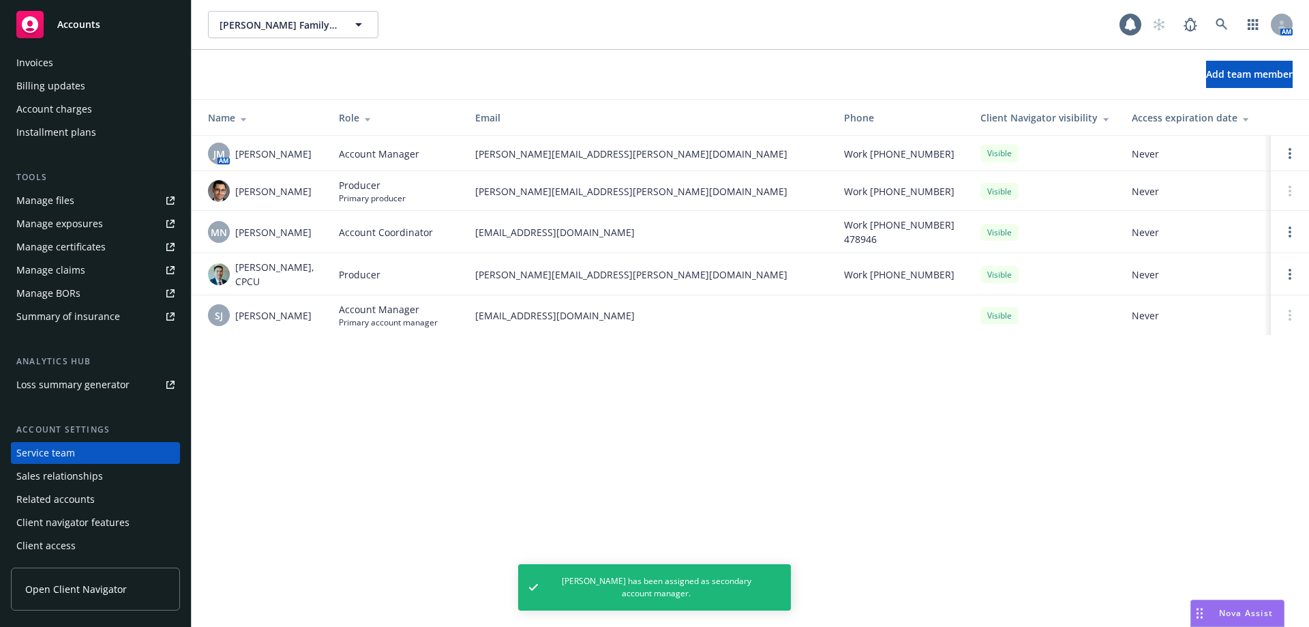
click at [1281, 153] on td at bounding box center [1290, 153] width 38 height 35
click at [1285, 152] on link "Open options" at bounding box center [1290, 153] width 16 height 16
click at [787, 435] on div "[PERSON_NAME] Family, LLC; [PERSON_NAME] & Rosemead, LLC; 9800 Rush, LLC [PERSO…" at bounding box center [750, 313] width 1117 height 627
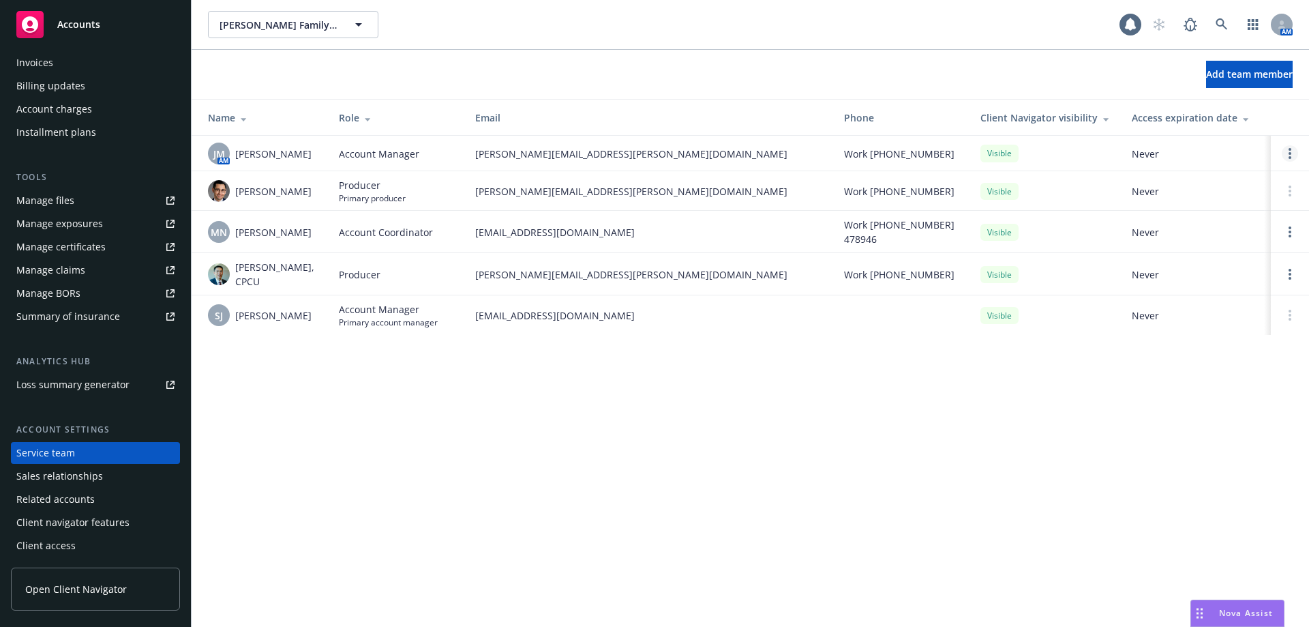
click at [1289, 159] on link "Open options" at bounding box center [1290, 153] width 16 height 16
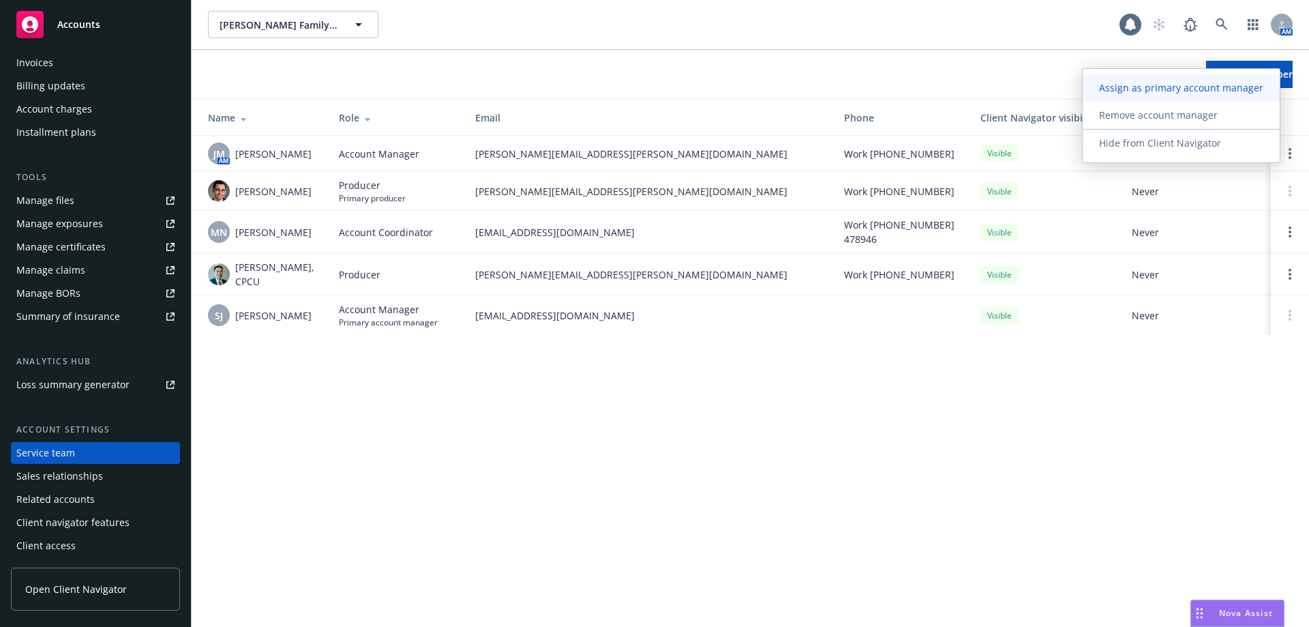
click at [1176, 93] on span "Assign as primary account manager" at bounding box center [1181, 87] width 197 height 13
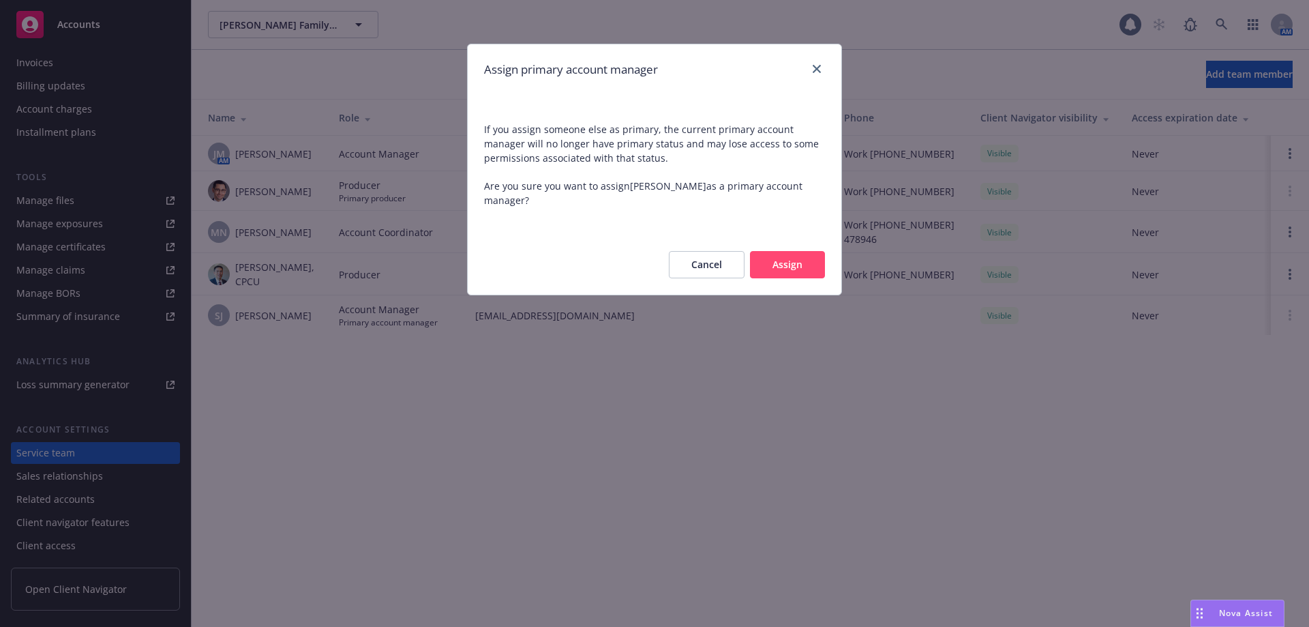
click at [807, 262] on button "Assign" at bounding box center [787, 264] width 75 height 27
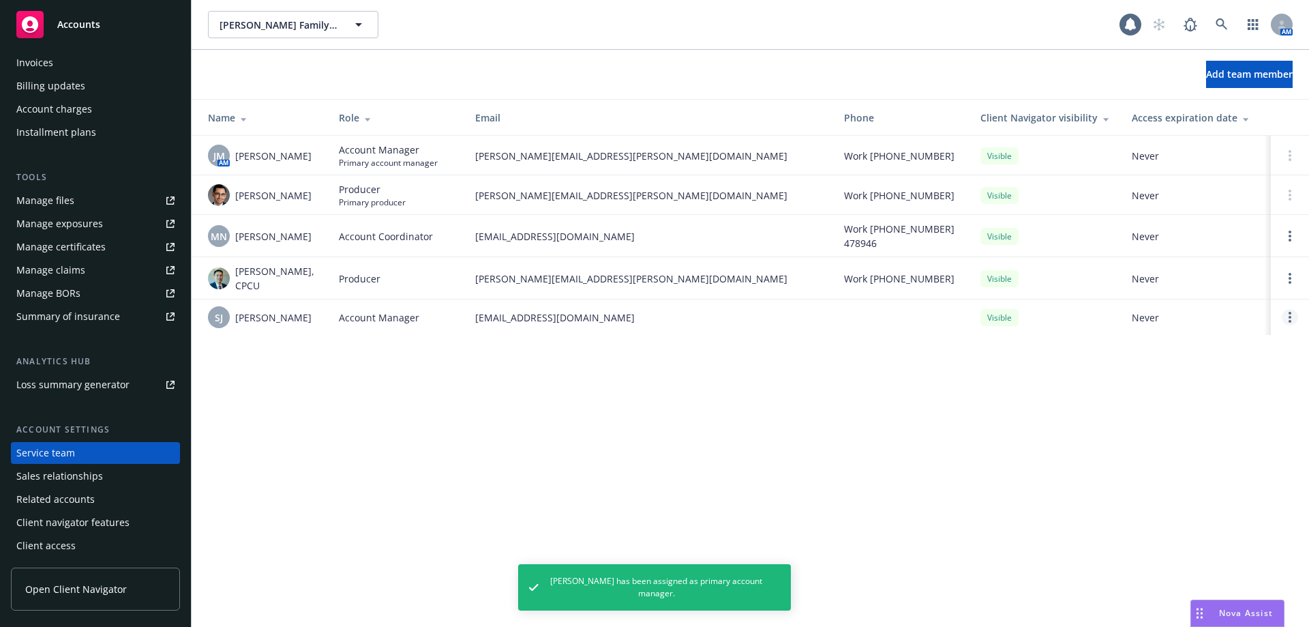
click at [1293, 313] on link "Open options" at bounding box center [1290, 317] width 16 height 16
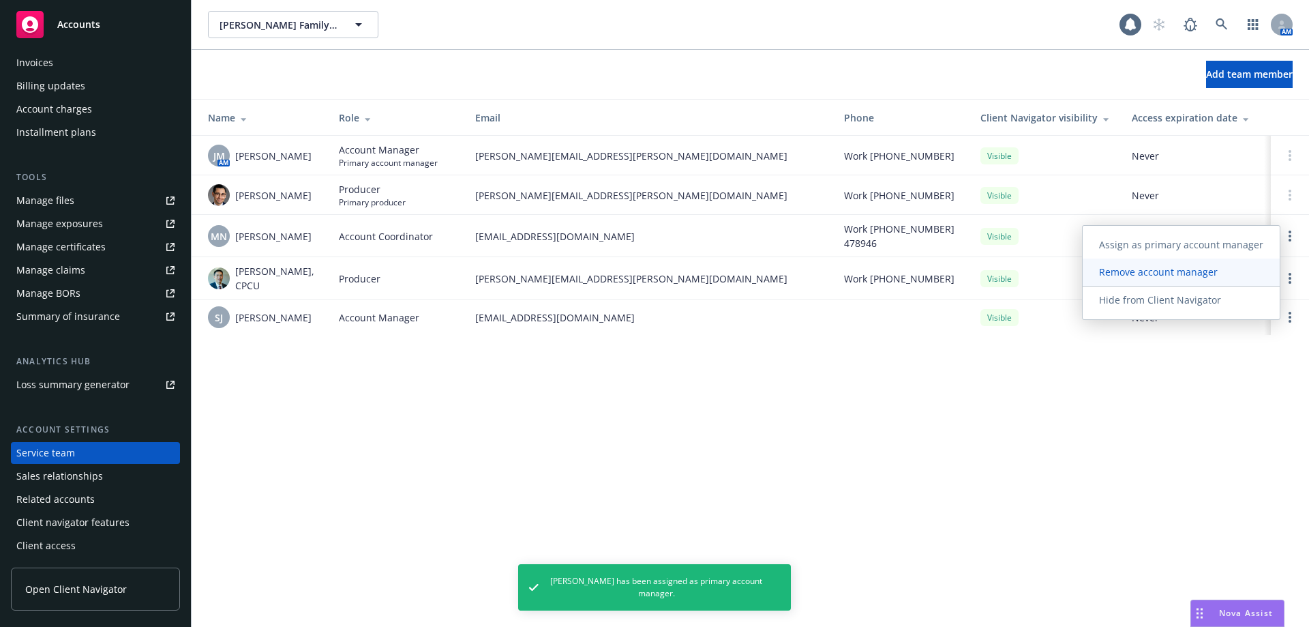
click at [1194, 276] on span "Remove account manager" at bounding box center [1158, 271] width 151 height 13
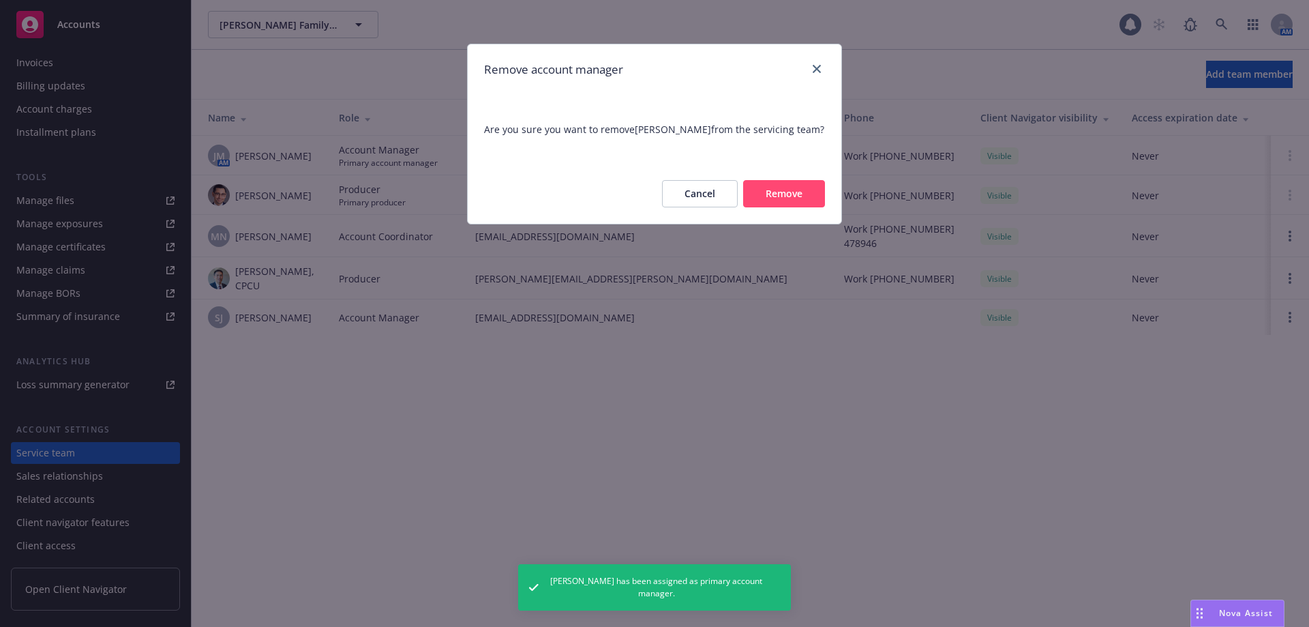
click at [799, 191] on button "Remove" at bounding box center [784, 193] width 82 height 27
